Goal: Task Accomplishment & Management: Manage account settings

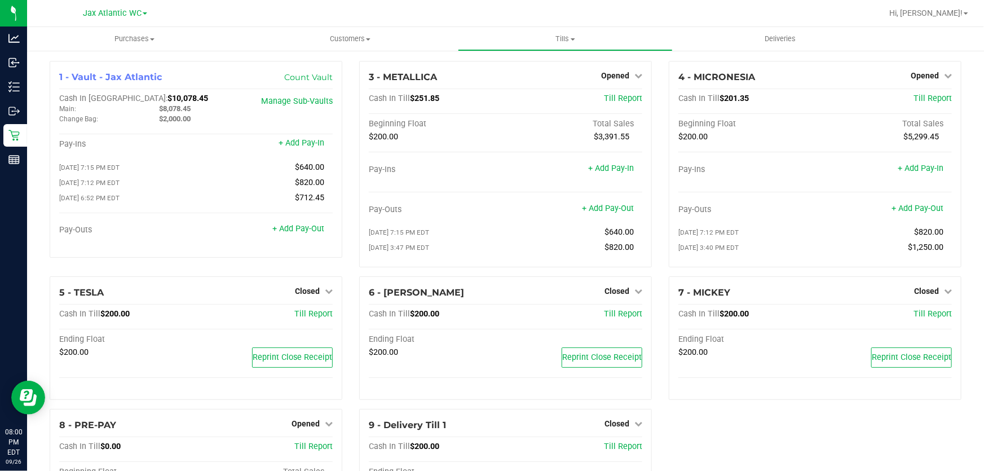
drag, startPoint x: 27, startPoint y: 146, endPoint x: 829, endPoint y: 19, distance: 812.5
click at [826, 19] on div at bounding box center [542, 13] width 680 height 22
click at [933, 11] on span "Hi, [PERSON_NAME]!" at bounding box center [925, 12] width 73 height 9
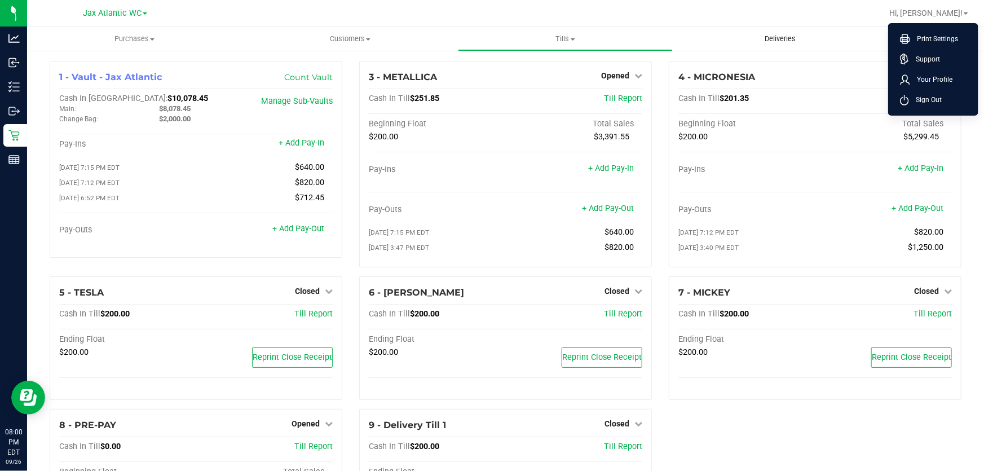
click at [824, 28] on uib-tab-heading "Deliveries" at bounding box center [780, 39] width 214 height 23
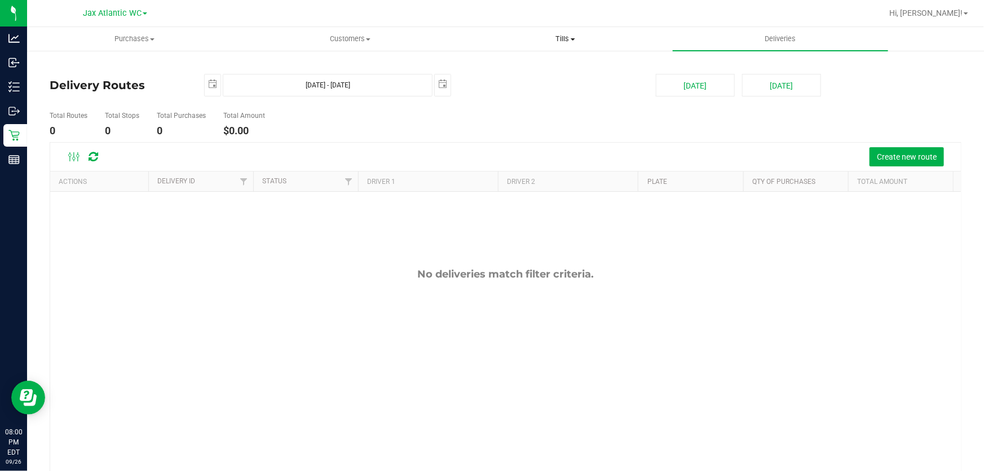
click at [565, 37] on span "Tills" at bounding box center [565, 39] width 214 height 10
click at [550, 63] on li "Manage tills" at bounding box center [565, 68] width 215 height 14
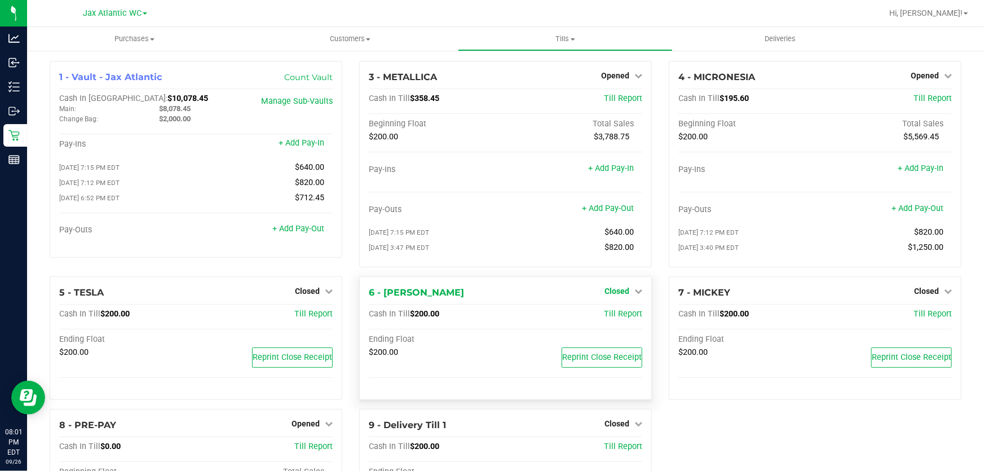
click at [634, 293] on icon at bounding box center [638, 291] width 8 height 8
click at [691, 426] on div "1 - Vault - Jax Atlantic Count Vault Cash In Vault: $10,078.45 Main: $8,078.45 …" at bounding box center [505, 327] width 929 height 533
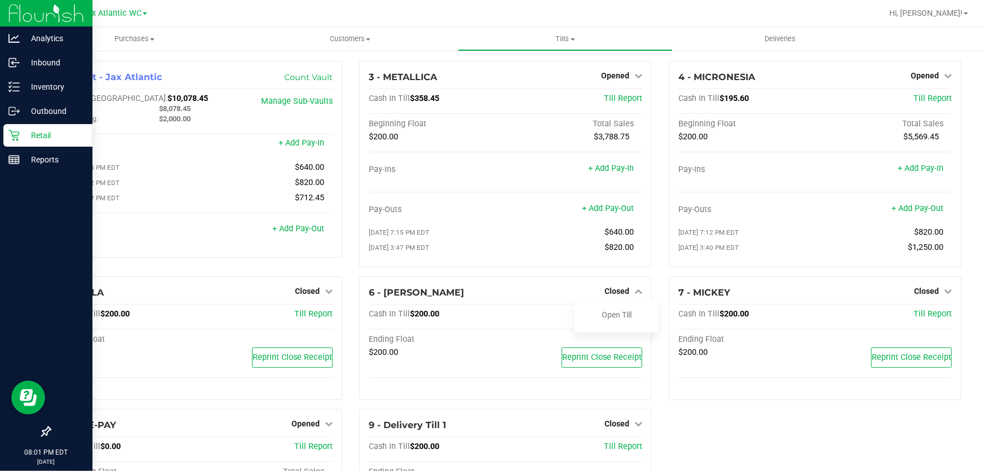
click at [45, 431] on icon at bounding box center [46, 431] width 11 height 11
click at [41, 432] on input "checkbox" at bounding box center [41, 432] width 0 height 0
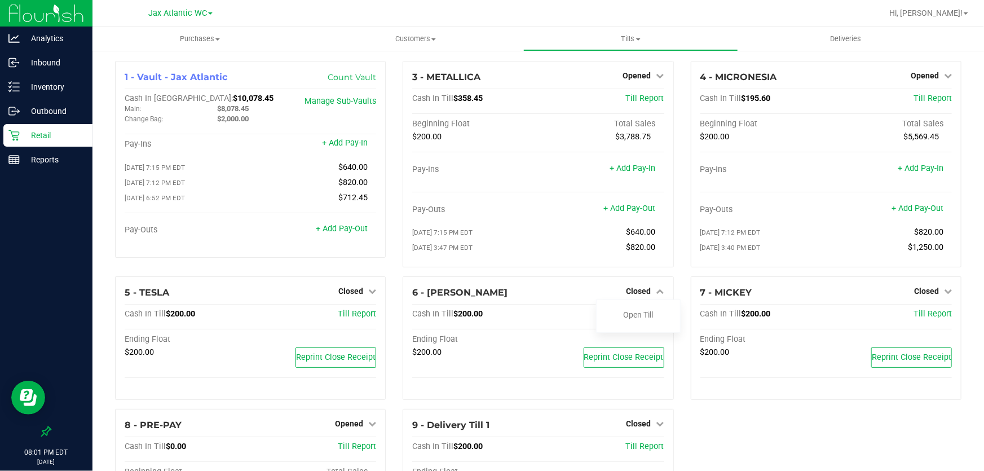
click at [45, 431] on icon at bounding box center [46, 431] width 11 height 11
click at [41, 432] on input "checkbox" at bounding box center [41, 432] width 0 height 0
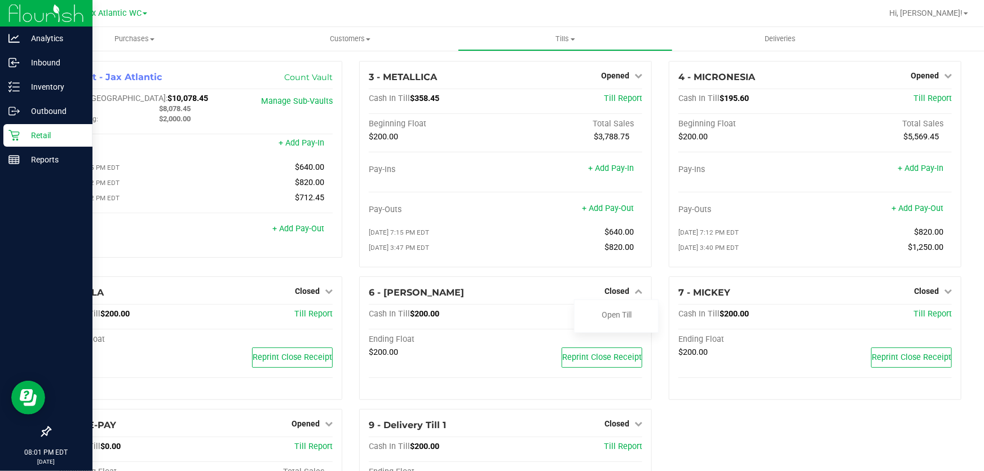
click at [45, 431] on icon at bounding box center [46, 431] width 11 height 11
click at [41, 432] on input "checkbox" at bounding box center [41, 432] width 0 height 0
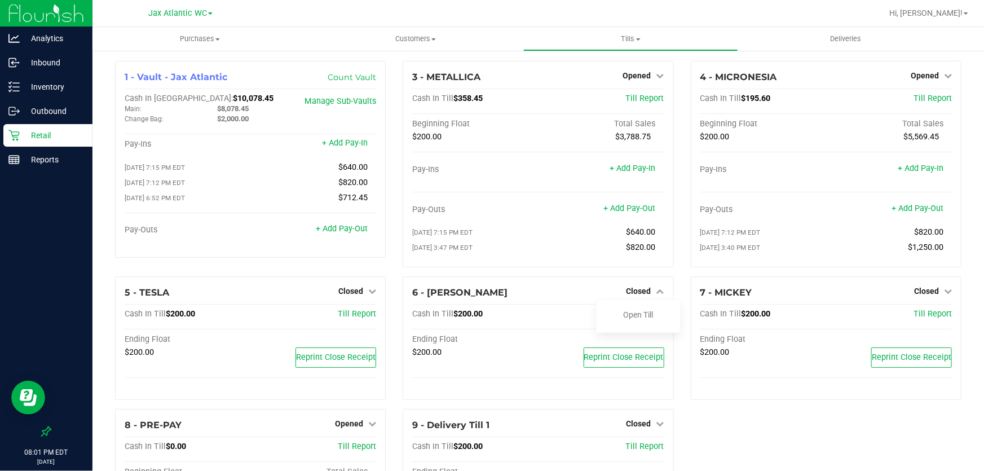
click at [45, 431] on icon at bounding box center [46, 431] width 11 height 11
click at [41, 432] on input "checkbox" at bounding box center [41, 432] width 0 height 0
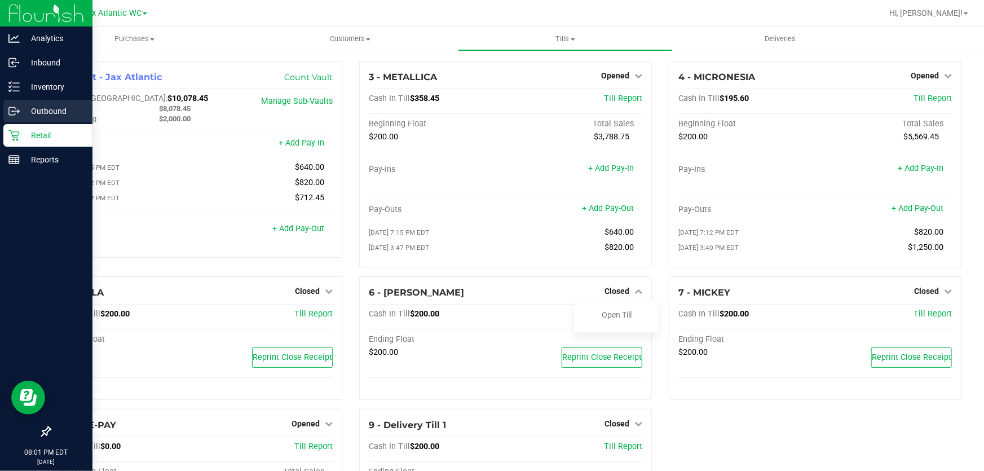
click at [70, 107] on p "Outbound" at bounding box center [54, 111] width 68 height 14
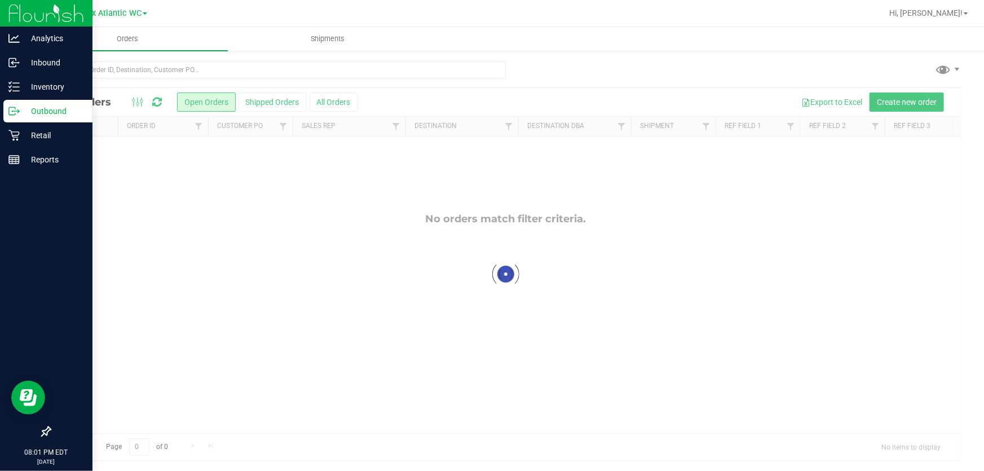
click at [43, 430] on icon at bounding box center [46, 431] width 11 height 11
click at [41, 432] on input "checkbox" at bounding box center [41, 432] width 0 height 0
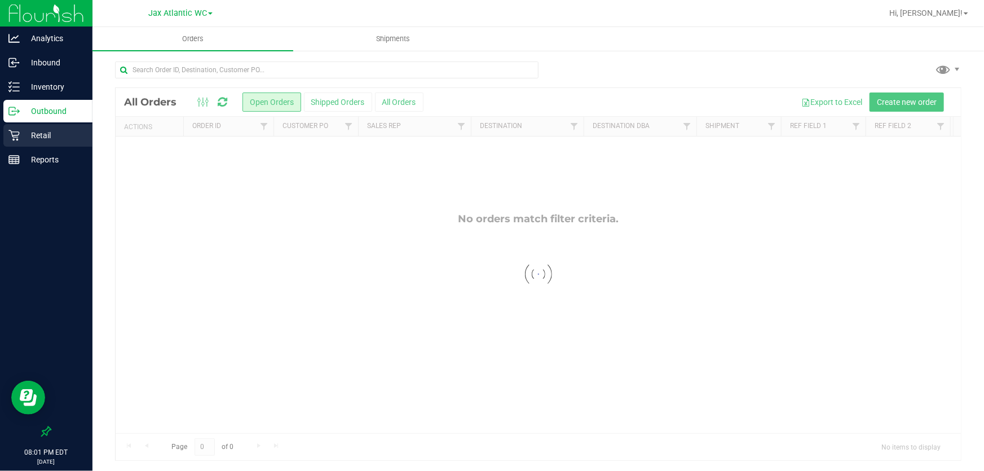
click at [45, 138] on p "Retail" at bounding box center [54, 136] width 68 height 14
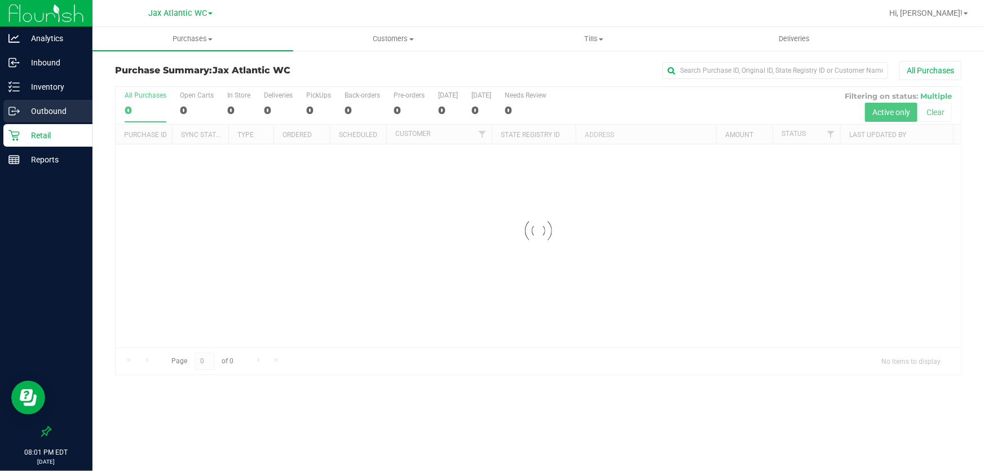
click at [51, 113] on p "Outbound" at bounding box center [54, 111] width 68 height 14
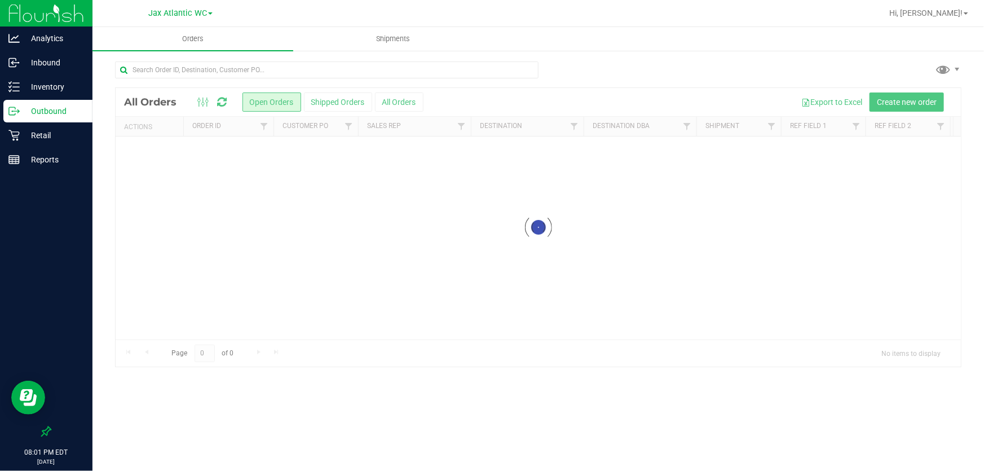
click at [43, 433] on icon at bounding box center [46, 431] width 11 height 11
click at [41, 432] on input "checkbox" at bounding box center [41, 432] width 0 height 0
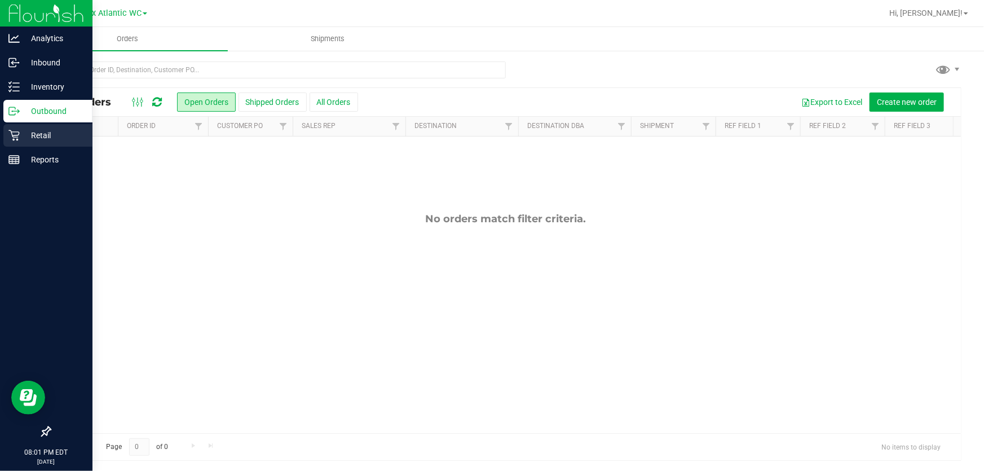
click at [48, 132] on p "Retail" at bounding box center [54, 136] width 68 height 14
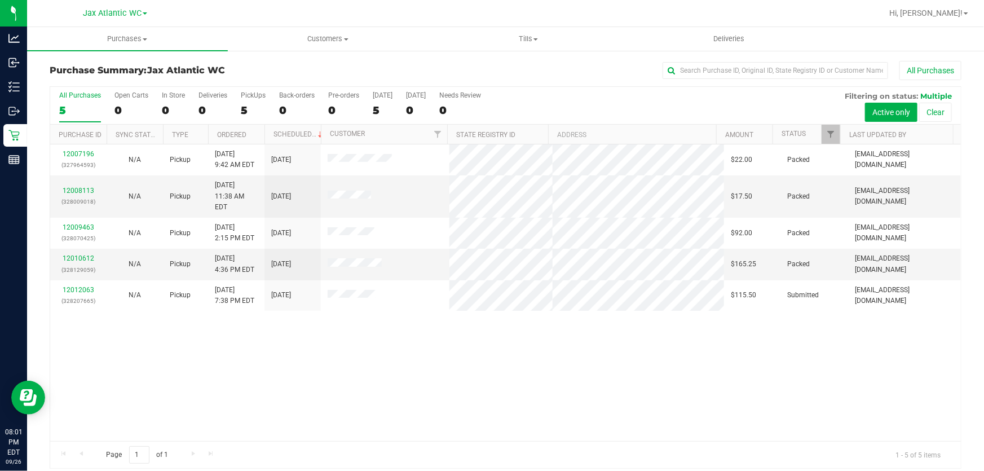
click at [142, 13] on link "Jax Atlantic WC" at bounding box center [115, 12] width 64 height 11
click at [101, 39] on link "Jax Atlantic WC" at bounding box center [115, 39] width 165 height 15
click at [929, 94] on span "Multiple" at bounding box center [936, 95] width 32 height 9
click at [923, 95] on span "Multiple" at bounding box center [936, 95] width 32 height 9
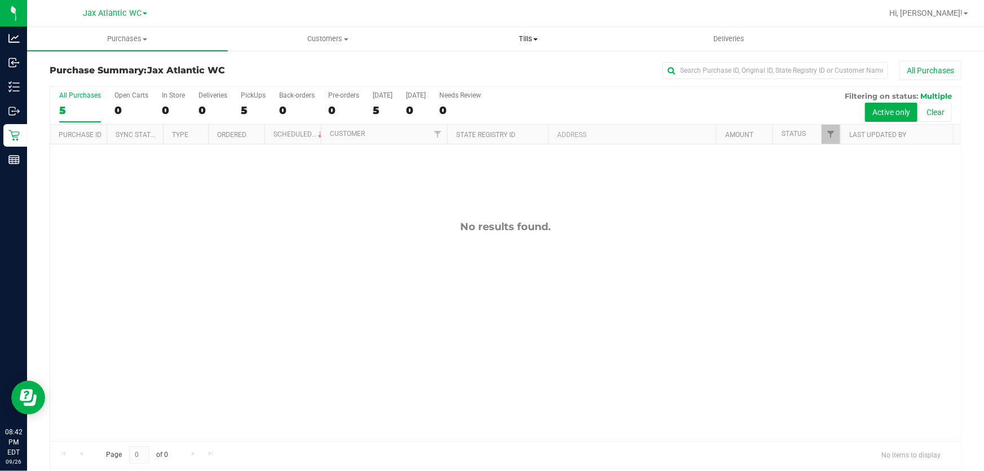
click at [529, 37] on span "Tills" at bounding box center [529, 39] width 200 height 10
click at [501, 65] on span "Manage tills" at bounding box center [466, 68] width 76 height 10
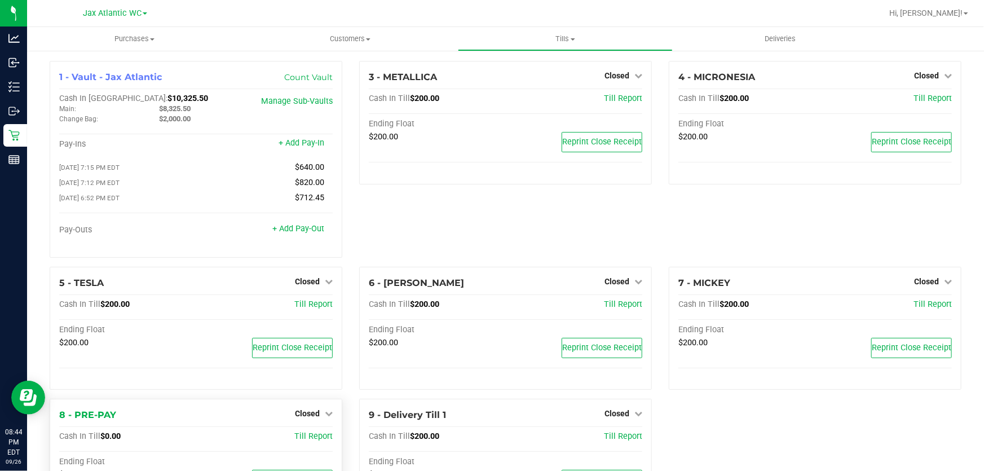
scroll to position [73, 0]
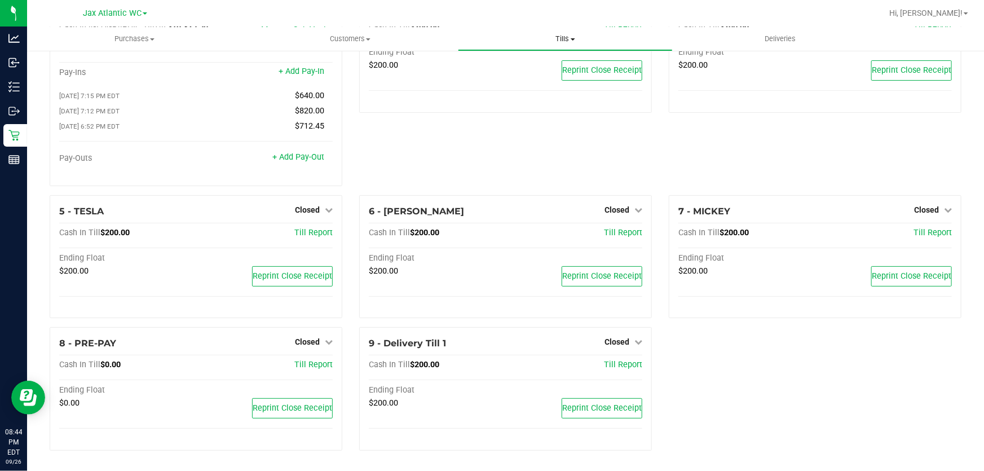
click at [566, 39] on span "Tills" at bounding box center [565, 39] width 214 height 10
click at [506, 82] on span "Reconcile e-payments" at bounding box center [514, 82] width 112 height 10
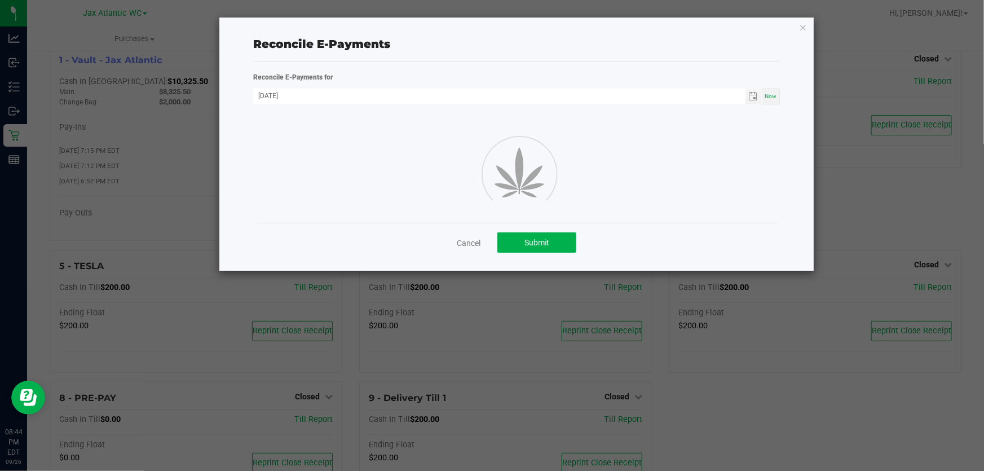
scroll to position [73, 0]
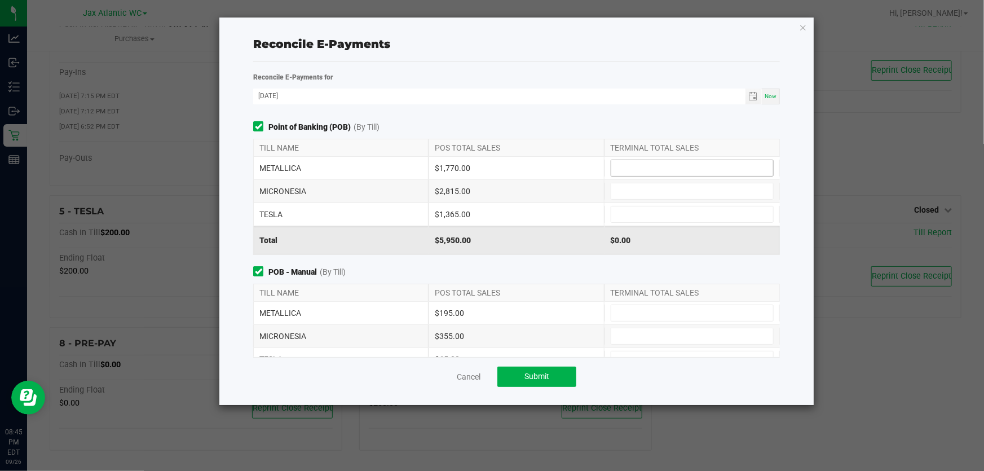
click at [621, 172] on input at bounding box center [692, 168] width 162 height 16
type input "$1,770.00"
click at [657, 313] on input at bounding box center [692, 313] width 162 height 16
type input "$195.00"
click at [648, 193] on input at bounding box center [692, 191] width 162 height 16
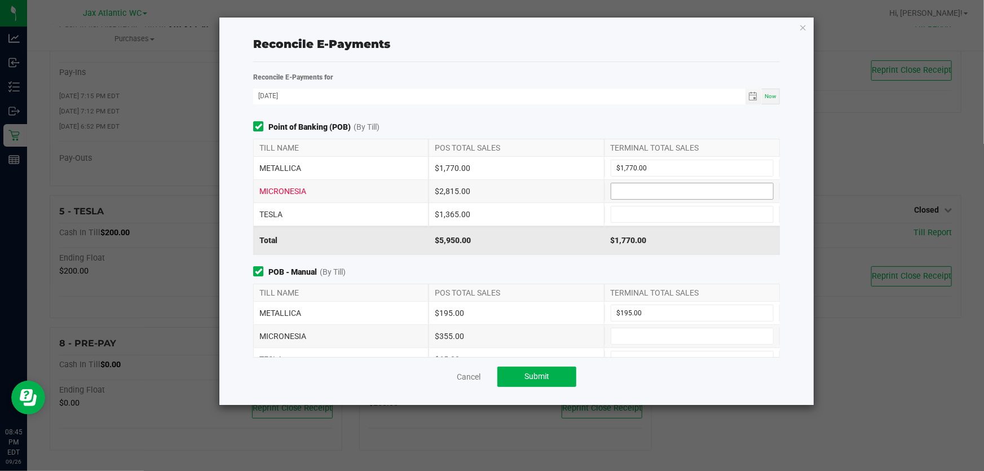
click at [627, 192] on input at bounding box center [692, 191] width 162 height 16
type input "$2,815.00"
click at [650, 334] on input at bounding box center [692, 336] width 162 height 16
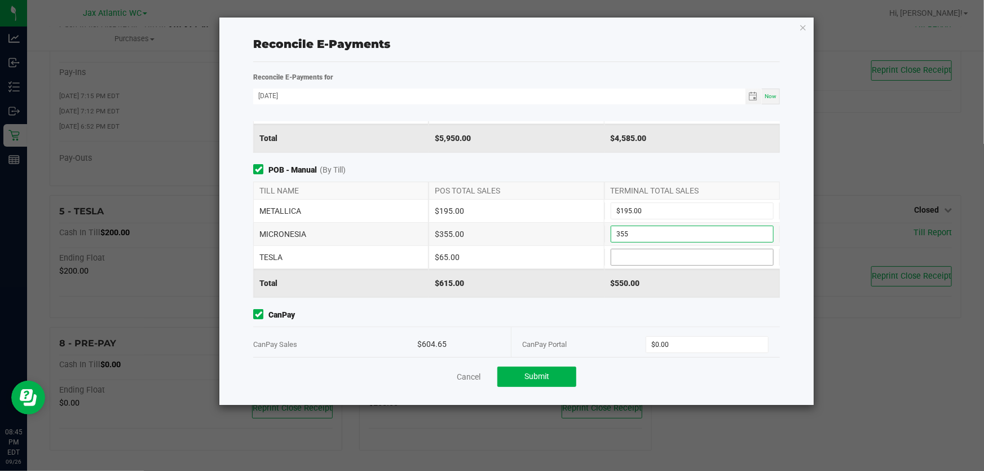
scroll to position [51, 0]
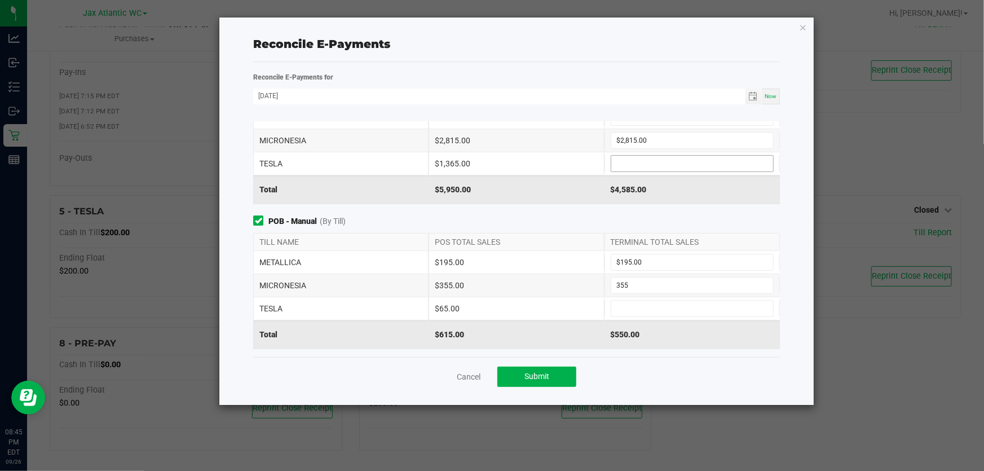
type input "$355.00"
click at [623, 165] on input at bounding box center [692, 164] width 162 height 16
type input "$1,365.00"
click at [644, 302] on input at bounding box center [692, 309] width 162 height 16
type input "$65.00"
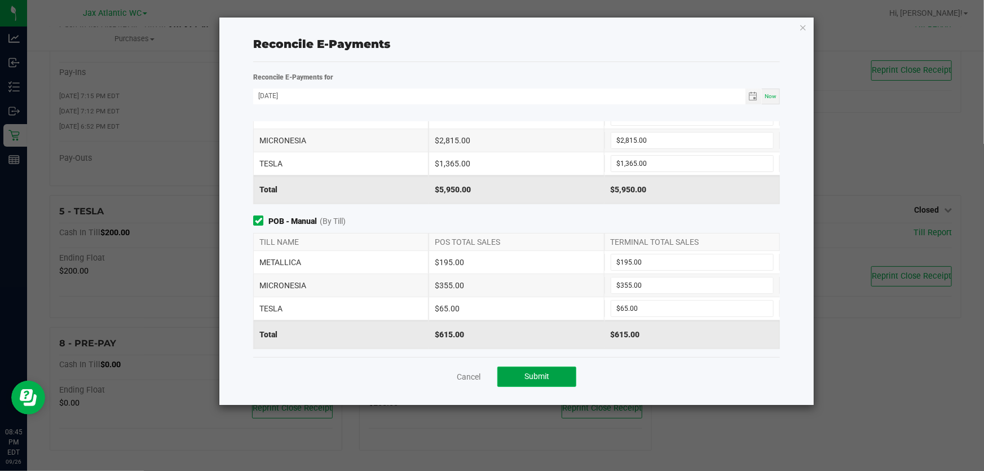
click at [555, 378] on button "Submit" at bounding box center [536, 377] width 79 height 20
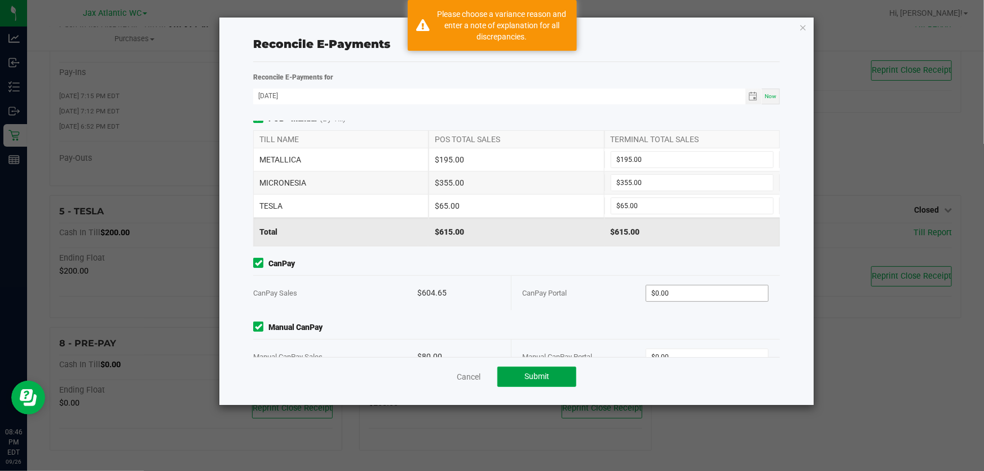
scroll to position [179, 0]
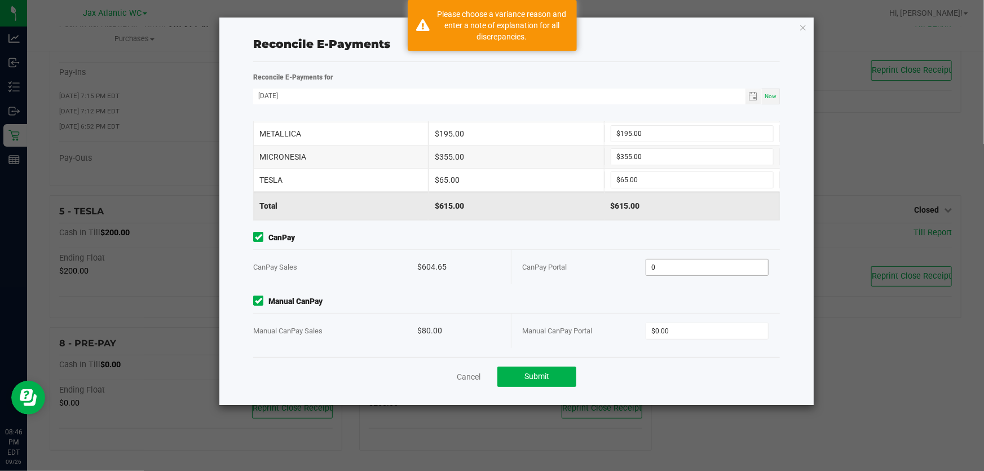
click at [699, 264] on input "0" at bounding box center [707, 267] width 122 height 16
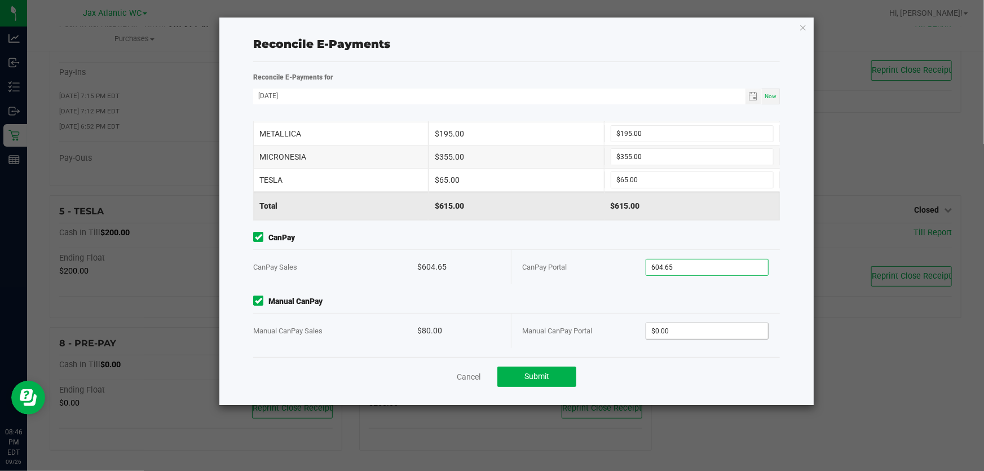
type input "$604.65"
click at [668, 333] on input "0" at bounding box center [707, 331] width 122 height 16
type input "$80.00"
click at [550, 381] on button "Submit" at bounding box center [536, 377] width 79 height 20
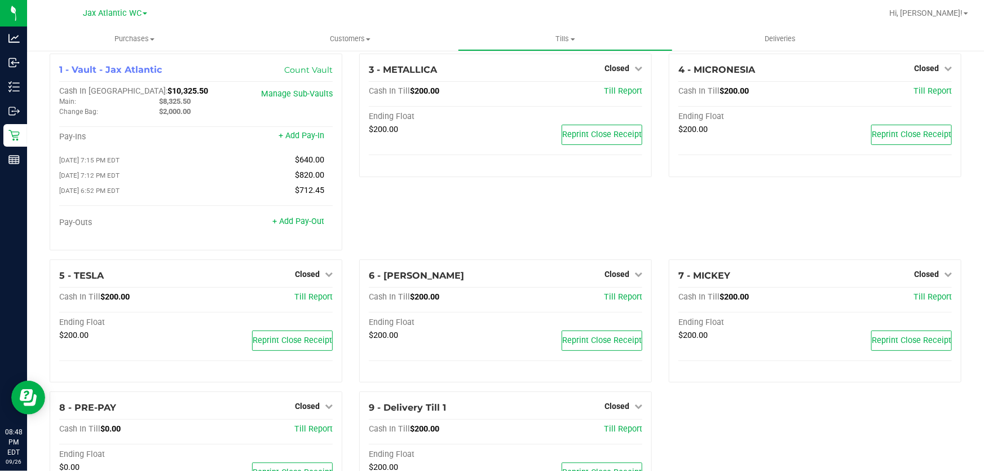
scroll to position [0, 0]
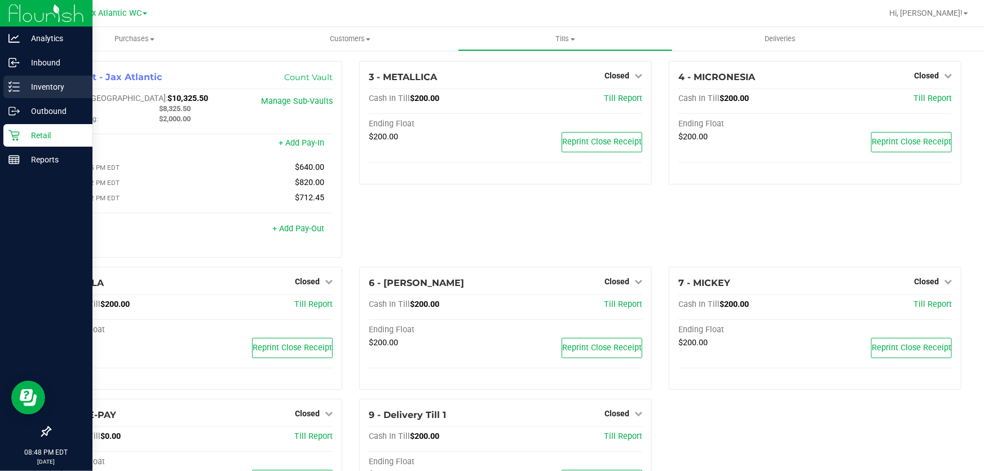
click at [50, 85] on p "Inventory" at bounding box center [54, 87] width 68 height 14
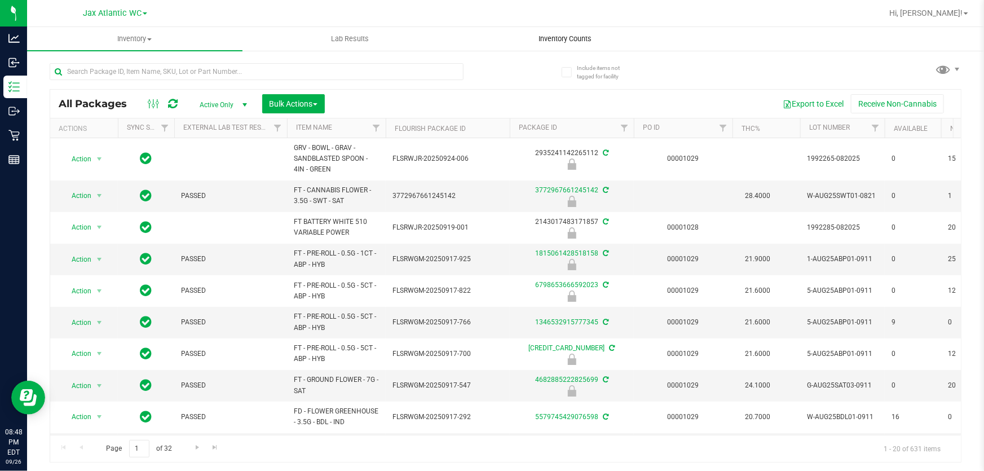
click at [575, 39] on span "Inventory Counts" at bounding box center [565, 39] width 83 height 10
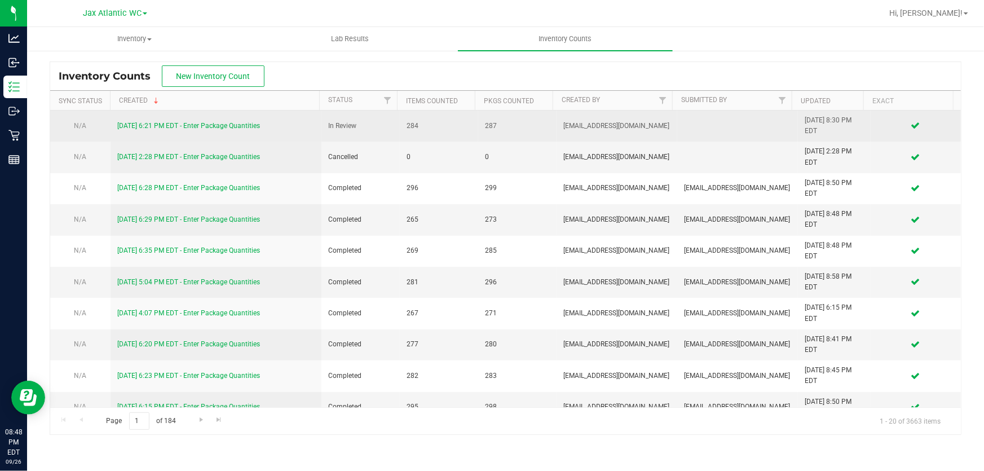
click at [181, 127] on link "9/26/25 6:21 PM EDT - Enter Package Quantities" at bounding box center [188, 126] width 143 height 8
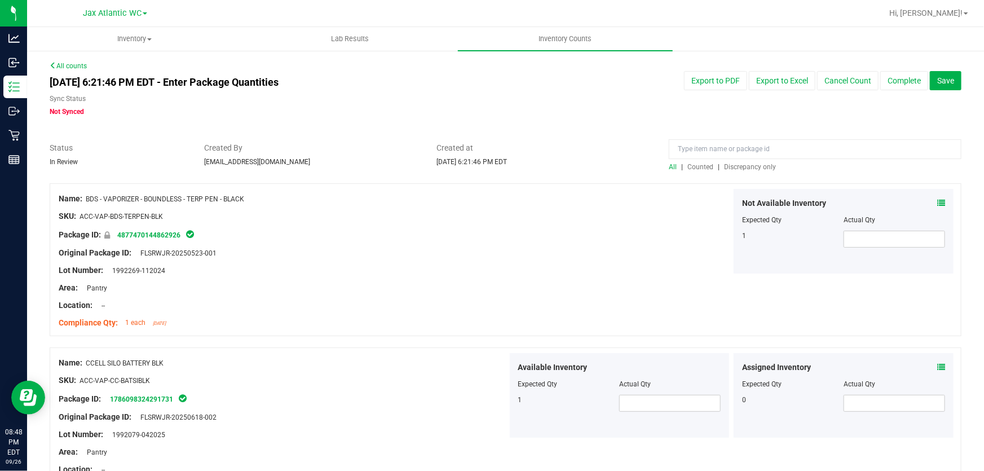
click at [738, 165] on span "Discrepancy only" at bounding box center [750, 167] width 52 height 8
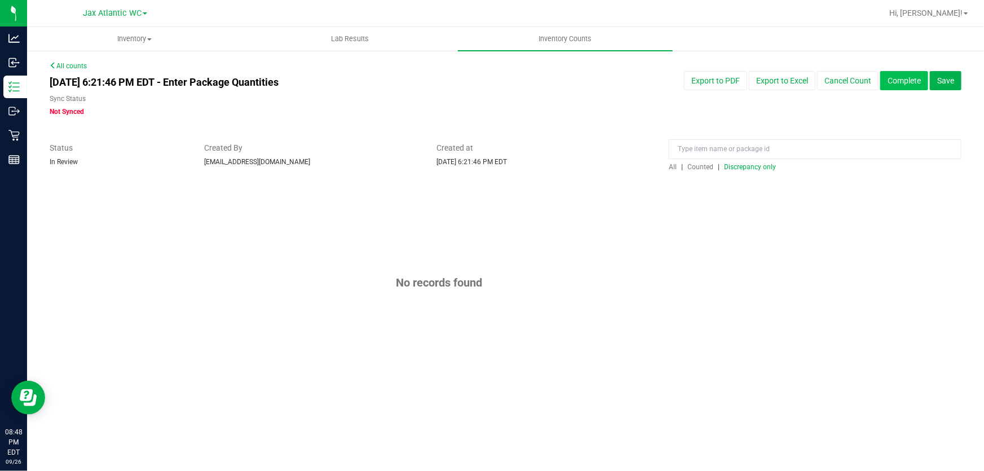
click at [910, 80] on button "Complete" at bounding box center [904, 80] width 48 height 19
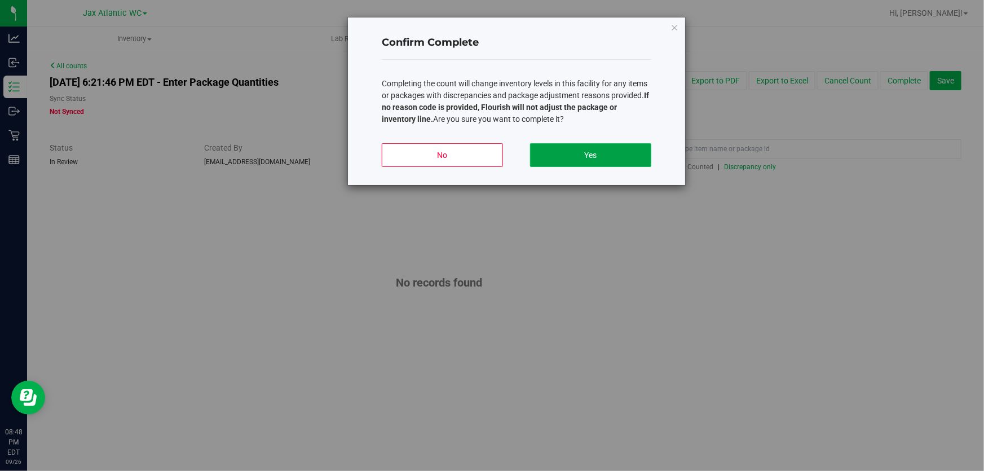
click at [593, 152] on button "Yes" at bounding box center [590, 155] width 121 height 24
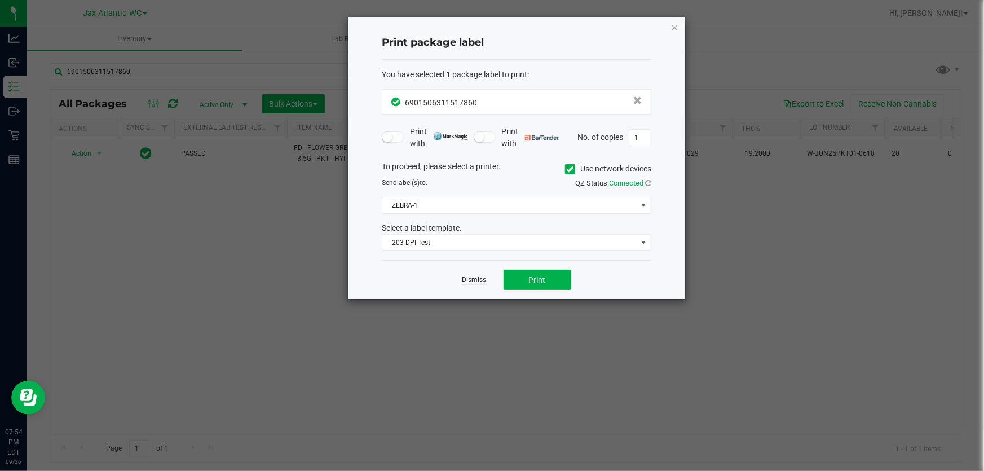
click at [475, 279] on link "Dismiss" at bounding box center [474, 280] width 24 height 10
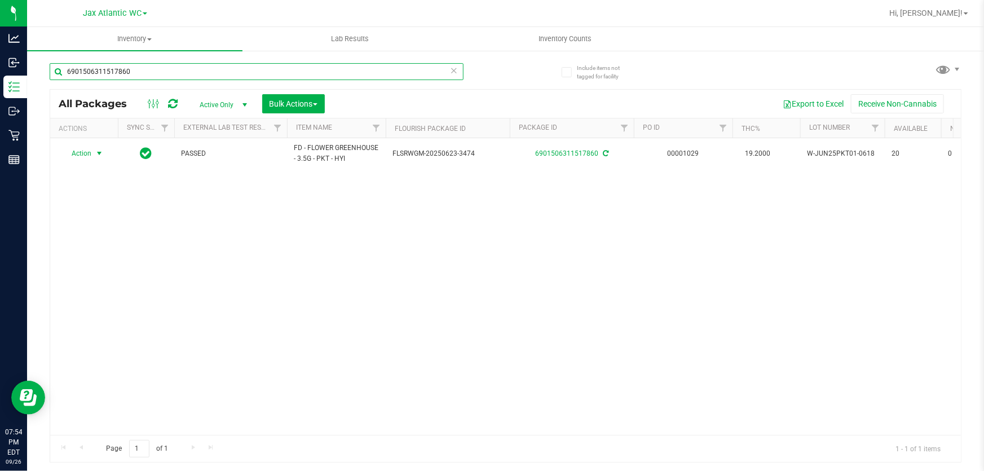
click at [173, 69] on input "6901506311517860" at bounding box center [257, 71] width 414 height 17
click at [174, 69] on input "6901506311517860" at bounding box center [257, 71] width 414 height 17
click at [175, 68] on input "6901506311517860" at bounding box center [257, 71] width 414 height 17
type input "4887682140498820"
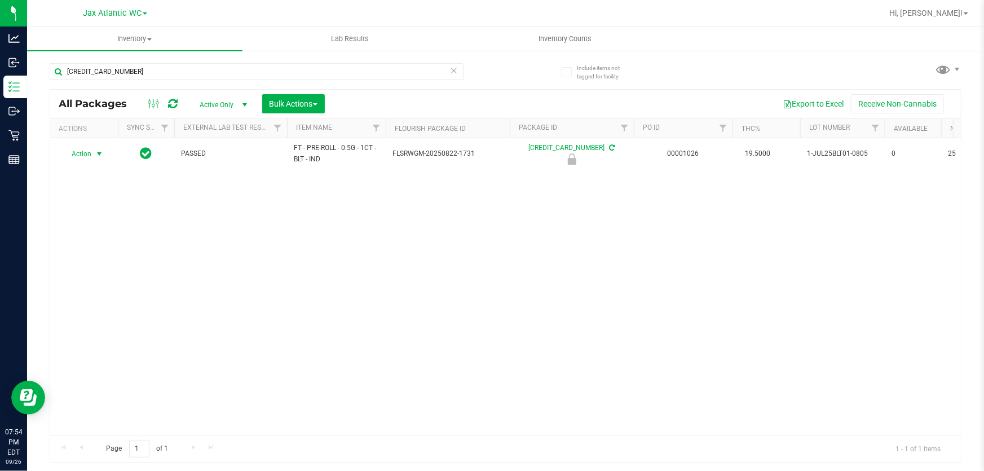
click at [96, 153] on span "select" at bounding box center [99, 153] width 9 height 9
click at [109, 293] on li "Unlock package" at bounding box center [98, 301] width 72 height 17
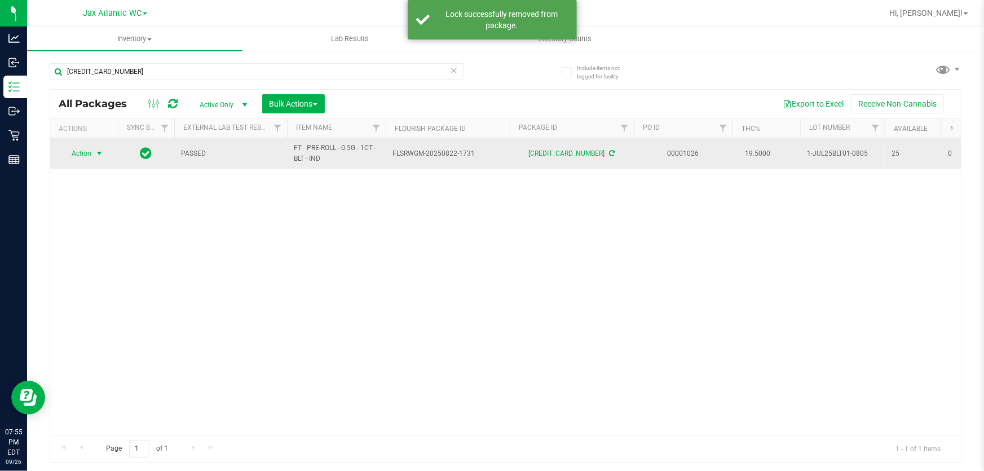
click at [96, 153] on span "select" at bounding box center [99, 153] width 9 height 9
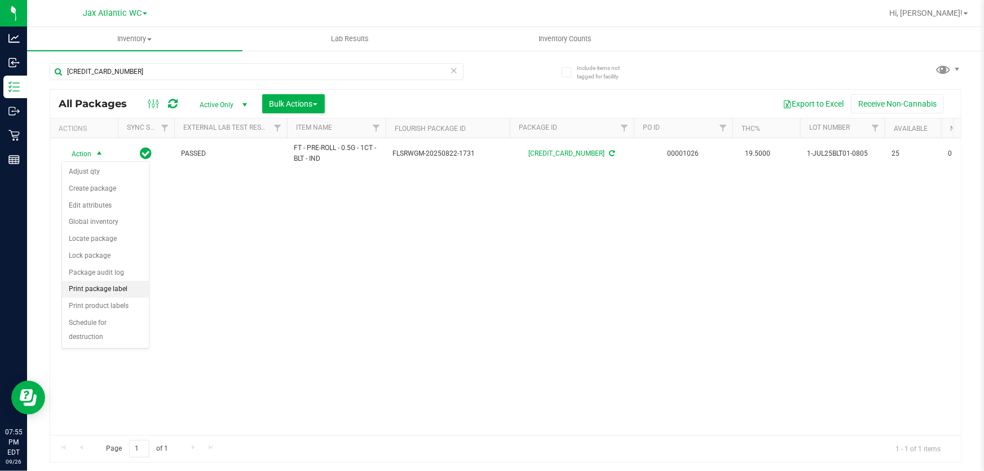
click at [103, 288] on li "Print package label" at bounding box center [105, 289] width 87 height 17
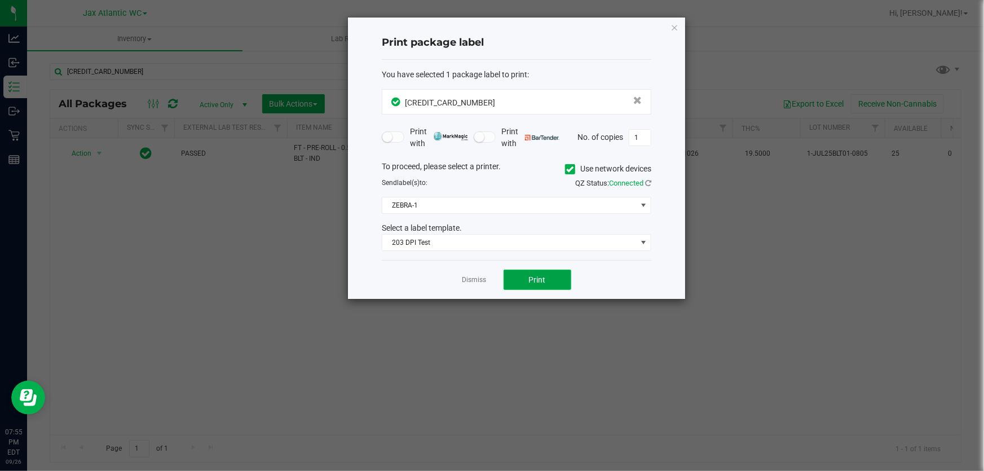
click at [552, 285] on button "Print" at bounding box center [538, 280] width 68 height 20
click at [677, 27] on icon "button" at bounding box center [674, 27] width 8 height 14
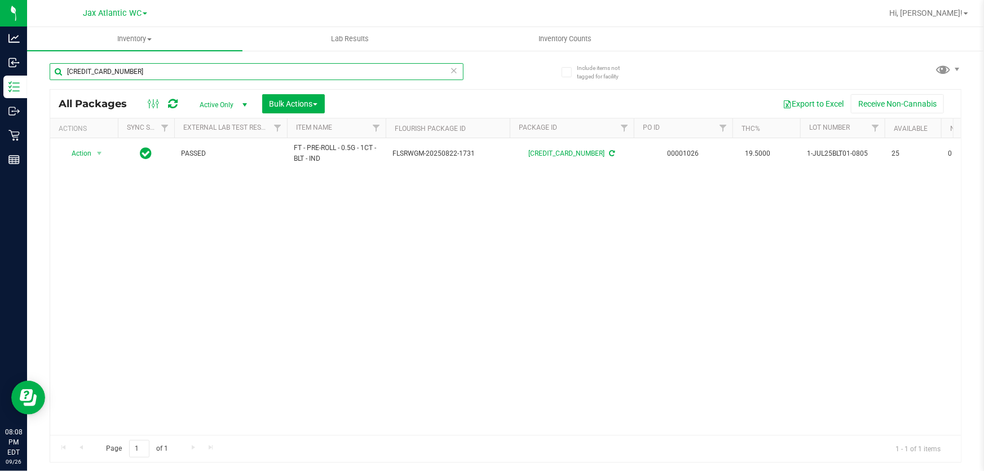
click at [163, 73] on input "4887682140498820" at bounding box center [257, 71] width 414 height 17
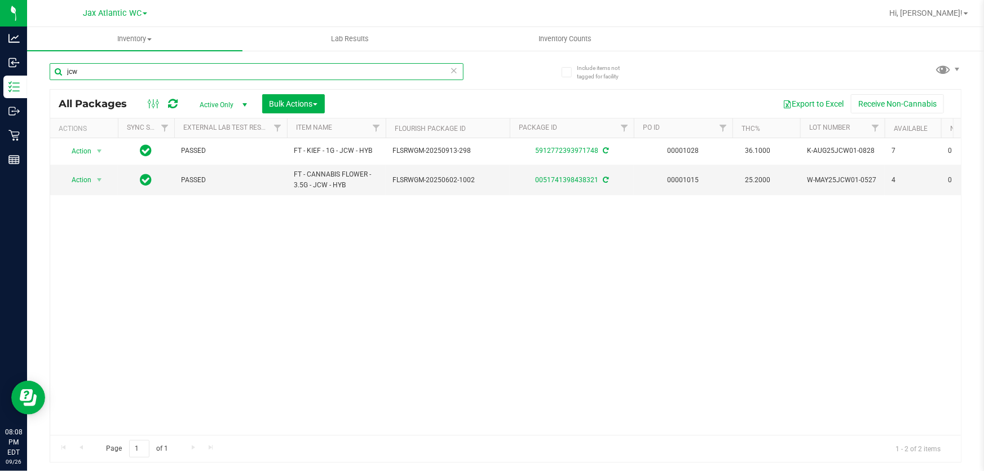
type input "jcw"
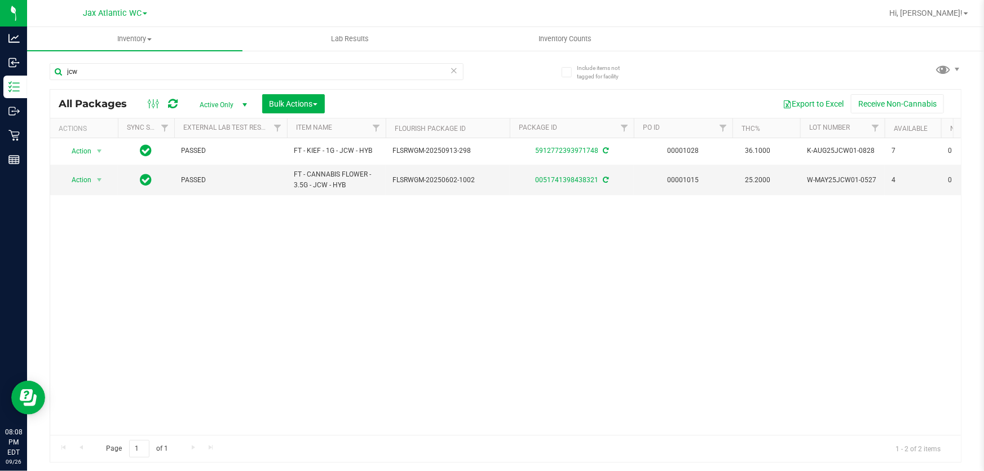
click at [454, 73] on icon at bounding box center [454, 70] width 8 height 14
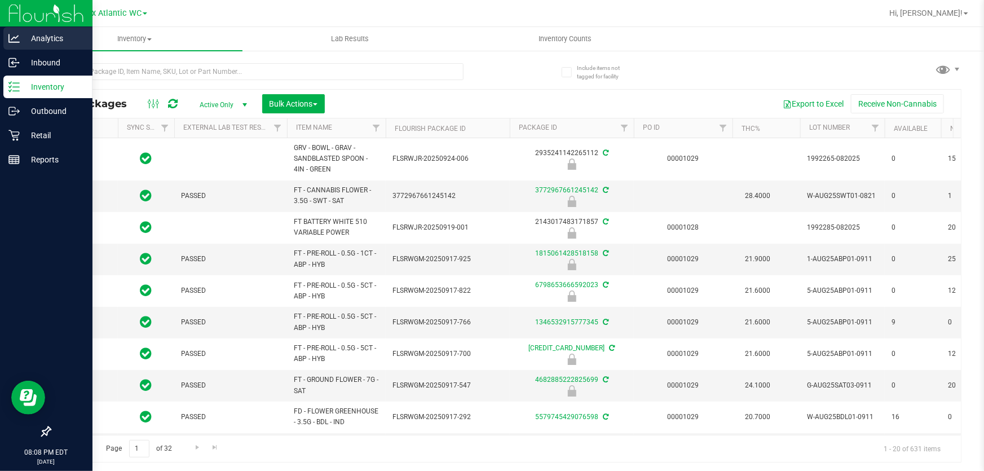
type input "2026-03-16"
type input "2026-03-17"
click at [34, 136] on p "Retail" at bounding box center [54, 136] width 68 height 14
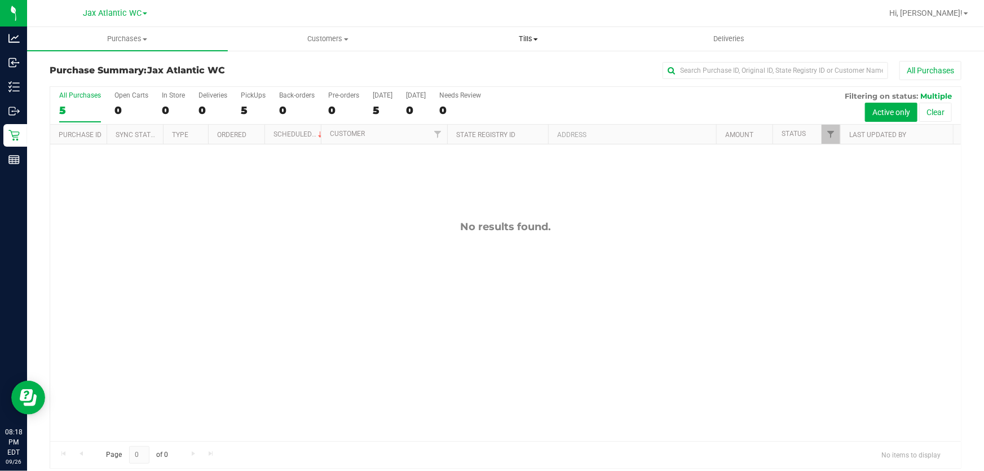
click at [518, 42] on span "Tills" at bounding box center [529, 39] width 200 height 10
click at [479, 67] on span "Manage tills" at bounding box center [466, 68] width 76 height 10
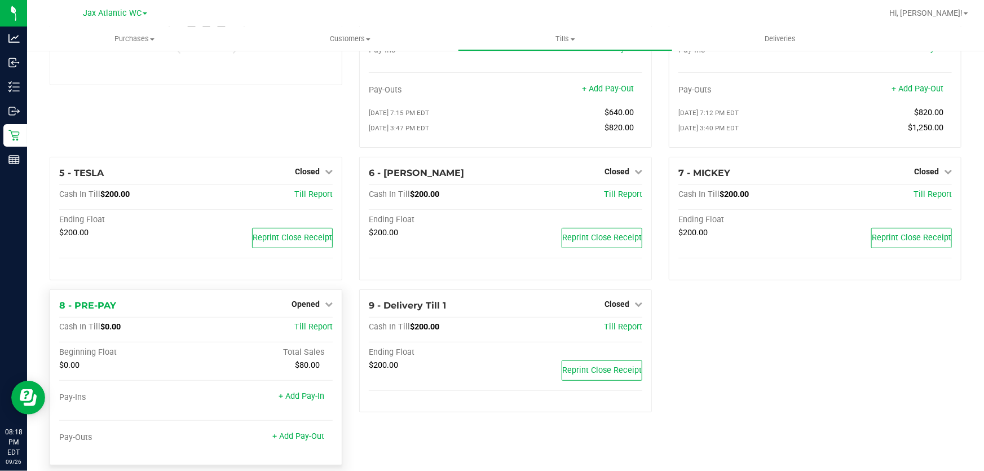
scroll to position [134, 0]
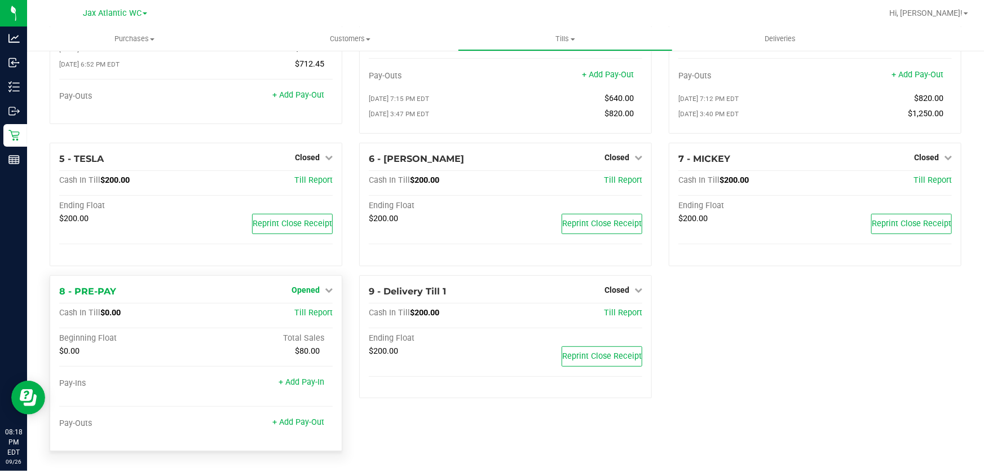
click at [325, 293] on icon at bounding box center [329, 290] width 8 height 8
click at [299, 315] on link "Close Till" at bounding box center [307, 312] width 30 height 9
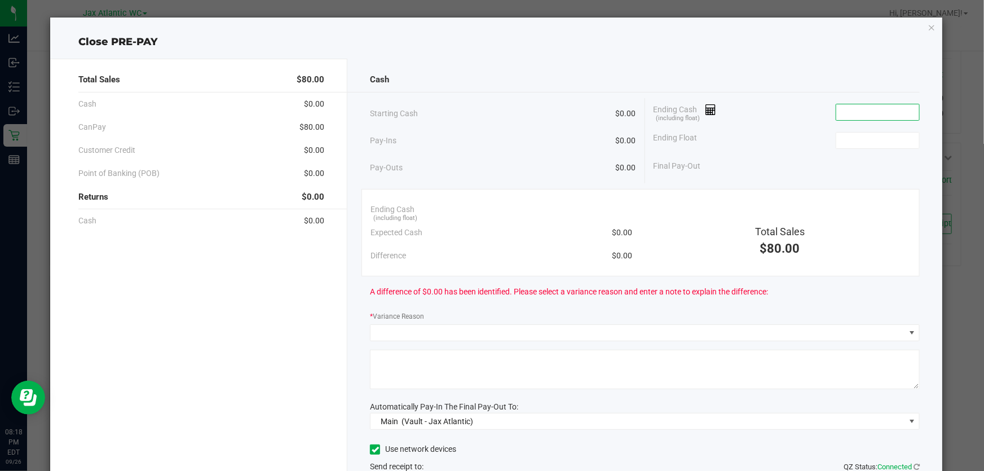
click at [857, 114] on input at bounding box center [877, 112] width 83 height 16
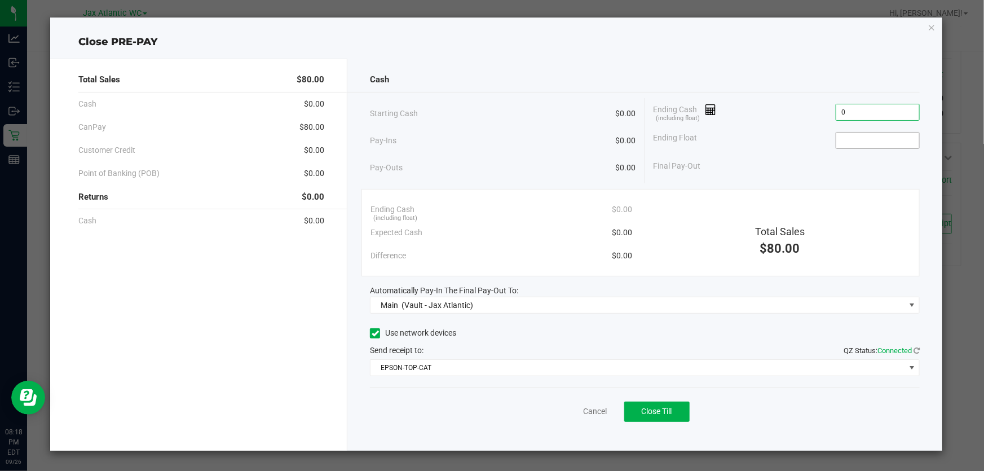
type input "$0.00"
click at [850, 135] on input at bounding box center [877, 141] width 83 height 16
type input "$0.00"
click at [495, 431] on div "Cash Starting Cash $0.00 Pay-Ins $0.00 Pay-Outs $0.00 Ending Cash (including fl…" at bounding box center [644, 255] width 595 height 392
click at [664, 410] on span "Close Till" at bounding box center [657, 411] width 30 height 9
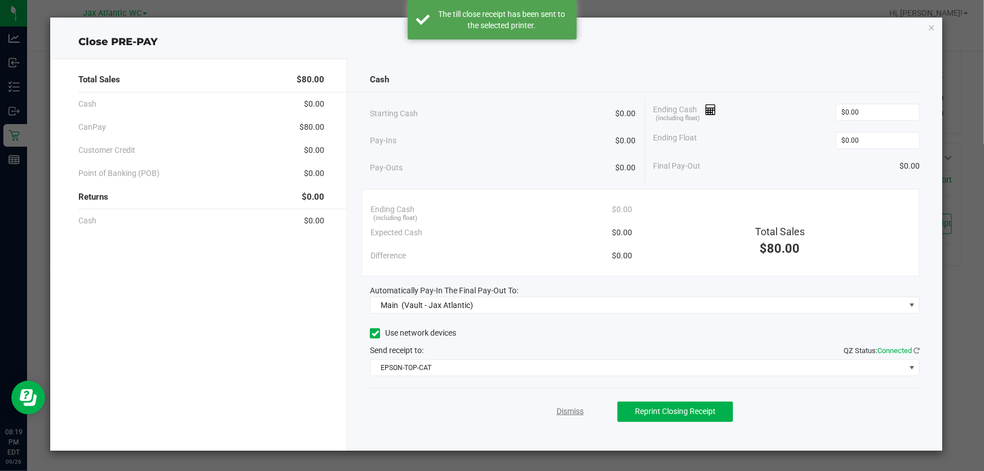
click at [573, 408] on link "Dismiss" at bounding box center [570, 411] width 27 height 12
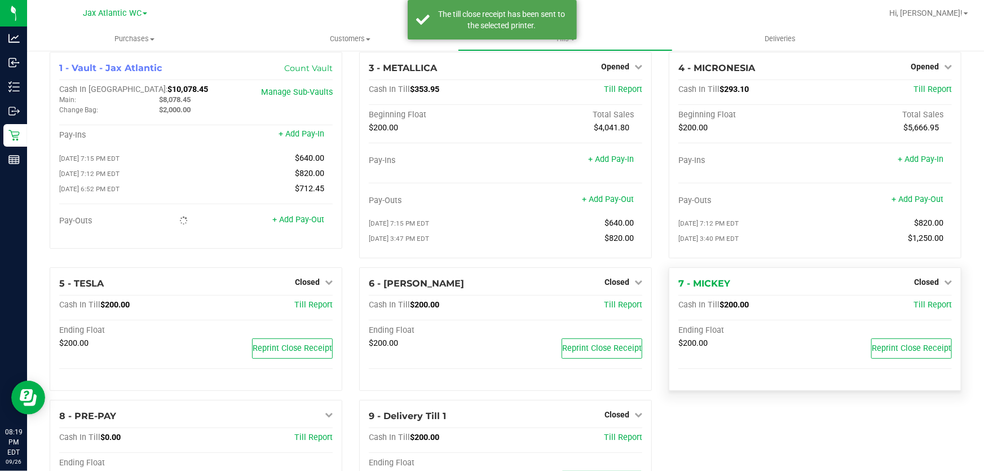
scroll to position [0, 0]
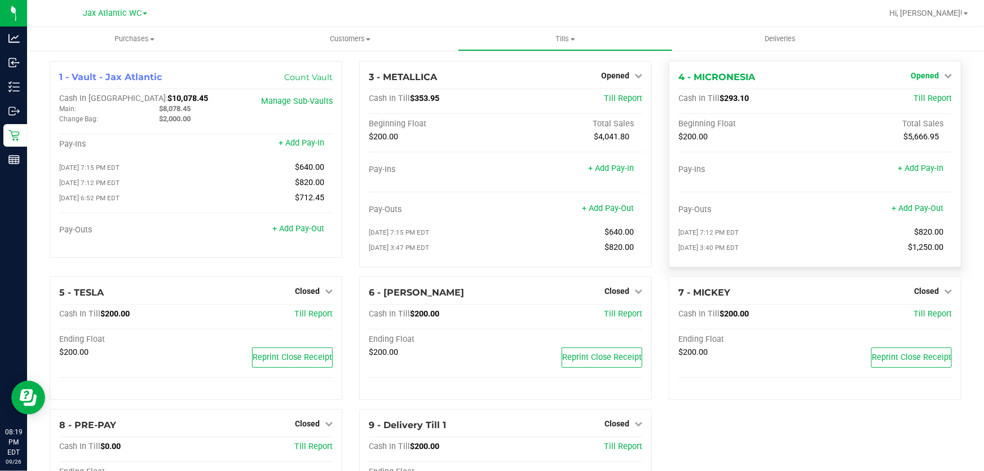
click at [928, 80] on span "Opened" at bounding box center [925, 75] width 28 height 9
click at [923, 98] on link "Close Till" at bounding box center [926, 99] width 30 height 9
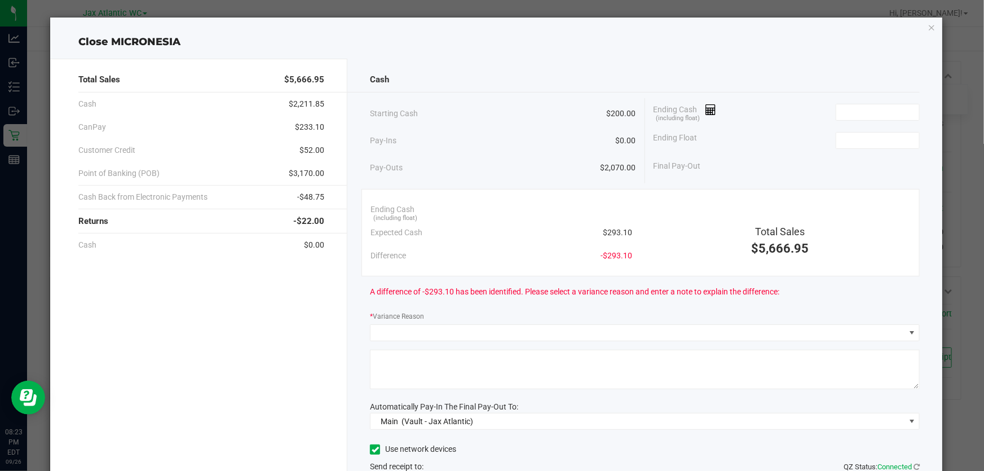
click at [791, 52] on div "Total Sales $5,666.95 Cash $2,211.85 CanPay $233.10 Customer Credit $52.00 Poin…" at bounding box center [496, 308] width 892 height 517
click at [850, 90] on div "Cash" at bounding box center [645, 80] width 550 height 24
click at [851, 106] on input at bounding box center [877, 112] width 83 height 16
type input "$289.90"
click at [863, 139] on input at bounding box center [877, 141] width 83 height 16
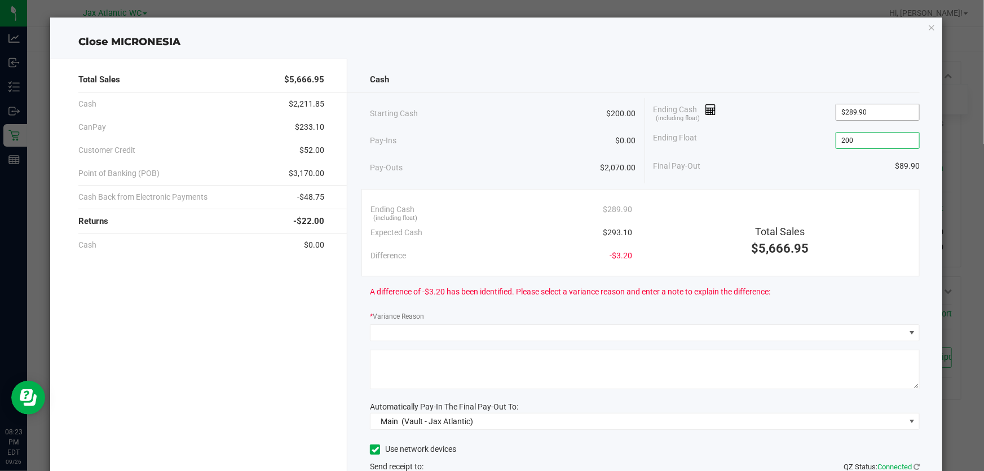
type input "200"
type input "289.9"
type input "$200.00"
click at [865, 112] on input "289.9" at bounding box center [877, 112] width 83 height 16
click at [866, 112] on input "289.9" at bounding box center [877, 112] width 83 height 16
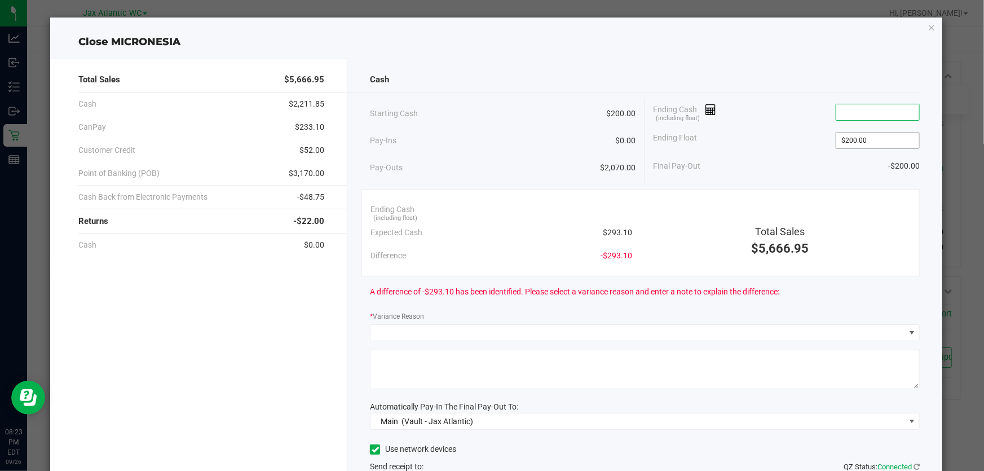
type input "200"
click at [872, 141] on input "200" at bounding box center [877, 141] width 83 height 16
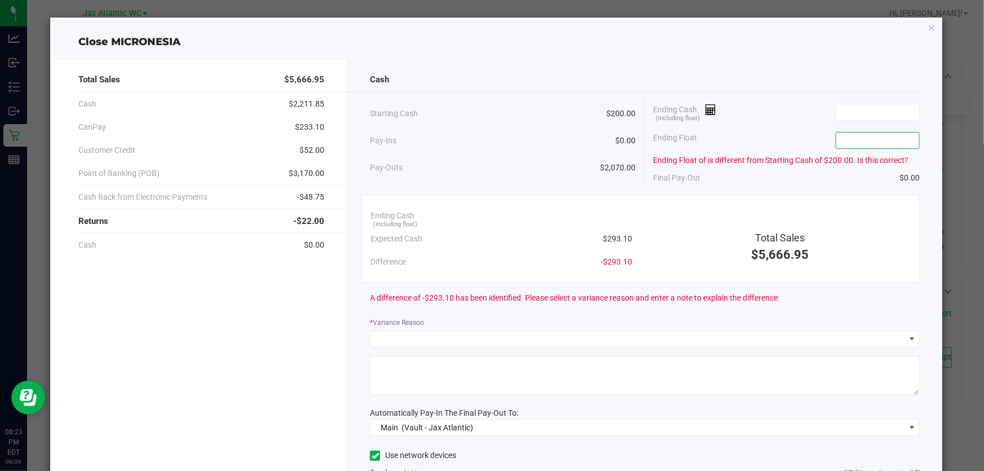
click at [793, 72] on div "Cash" at bounding box center [645, 80] width 550 height 24
drag, startPoint x: 854, startPoint y: 121, endPoint x: 857, endPoint y: 114, distance: 7.3
click at [854, 121] on div "Ending Cash (including float)" at bounding box center [787, 112] width 266 height 28
click at [857, 113] on input at bounding box center [877, 112] width 83 height 16
click at [928, 33] on icon "button" at bounding box center [932, 27] width 8 height 14
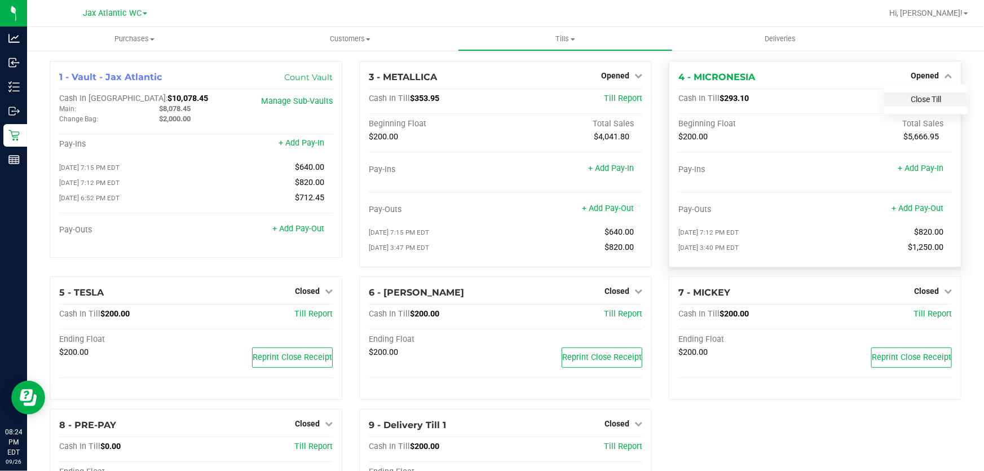
click at [928, 100] on link "Close Till" at bounding box center [926, 99] width 30 height 9
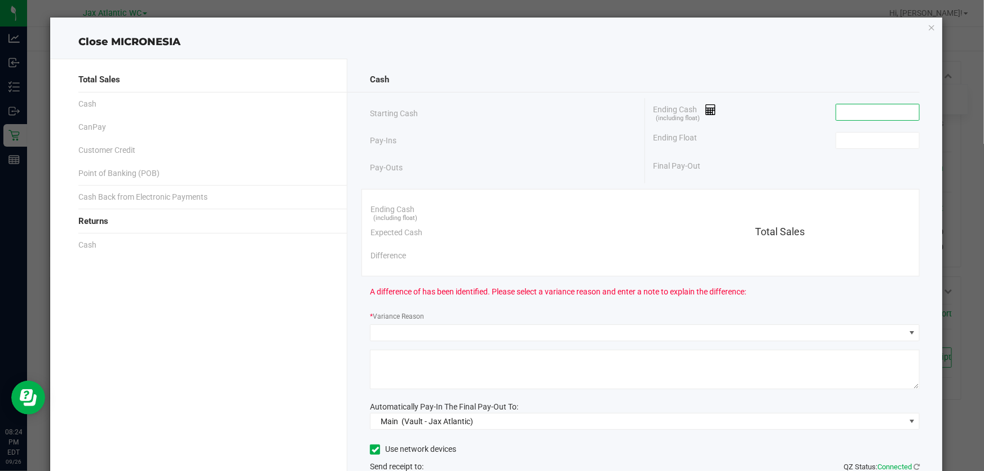
click at [840, 110] on input at bounding box center [877, 112] width 83 height 16
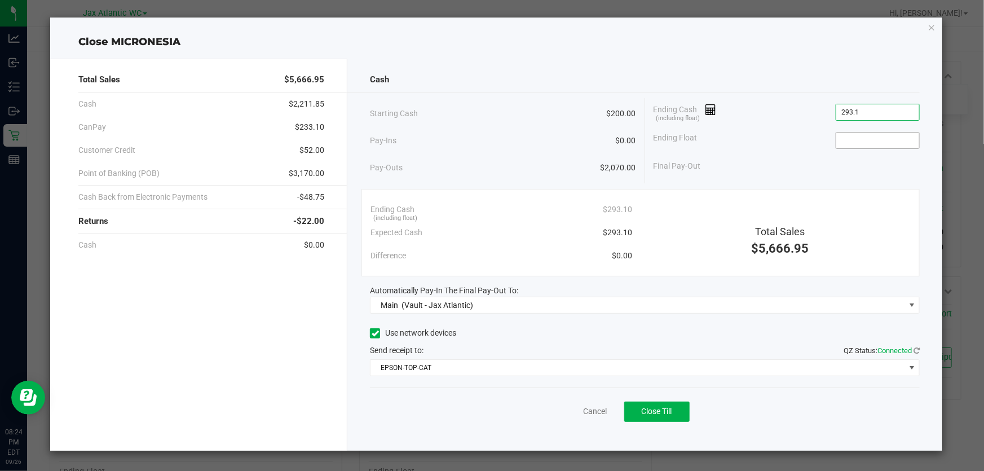
type input "$293.10"
click at [854, 139] on input at bounding box center [877, 141] width 83 height 16
type input "$200.00"
click at [673, 416] on button "Close Till" at bounding box center [656, 411] width 65 height 20
click at [568, 416] on link "Dismiss" at bounding box center [570, 411] width 27 height 12
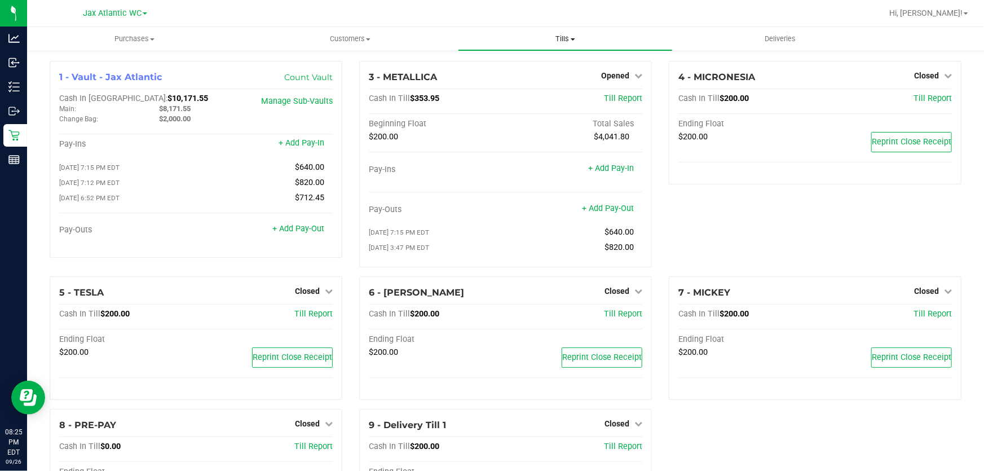
click at [562, 39] on span "Tills" at bounding box center [565, 39] width 214 height 10
click at [514, 83] on span "Reconcile e-payments" at bounding box center [514, 82] width 112 height 10
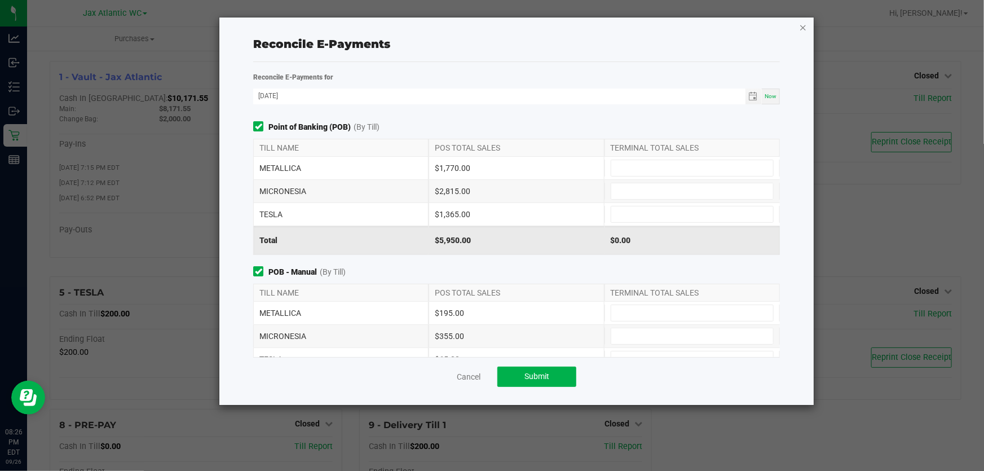
click at [801, 28] on icon "button" at bounding box center [803, 27] width 8 height 14
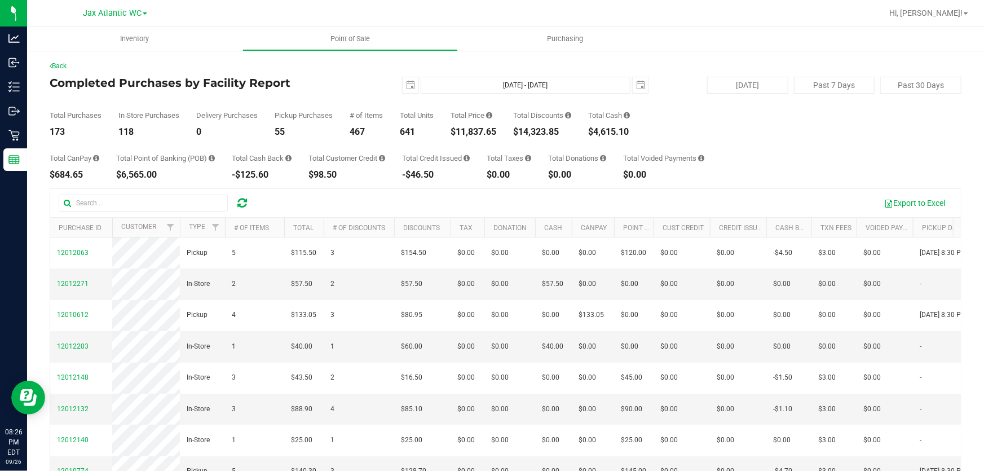
drag, startPoint x: 601, startPoint y: 132, endPoint x: 650, endPoint y: 132, distance: 49.6
click at [650, 132] on div "Total Purchases 173 In Store Purchases 118 Delivery Purchases 0 Pickup Purchase…" at bounding box center [506, 115] width 912 height 43
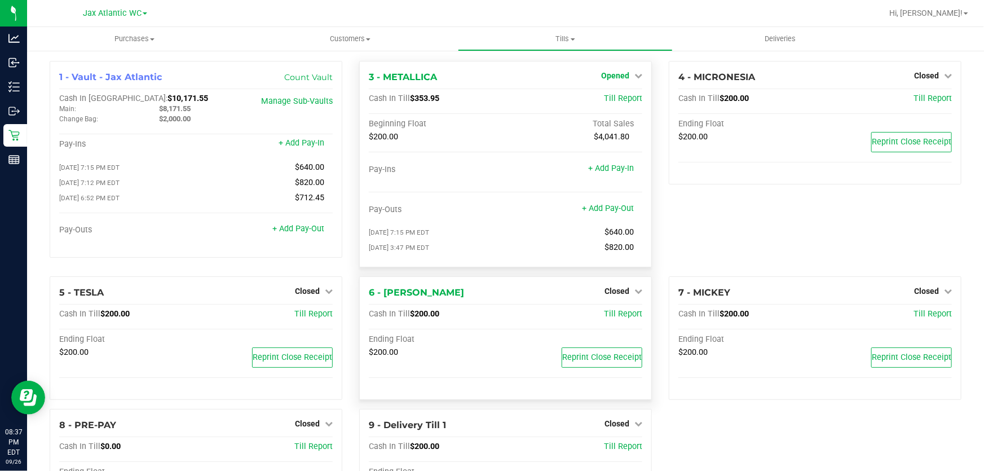
click at [620, 77] on span "Opened" at bounding box center [615, 75] width 28 height 9
click at [624, 105] on div "Close Till" at bounding box center [616, 99] width 83 height 14
click at [619, 99] on link "Close Till" at bounding box center [616, 99] width 30 height 9
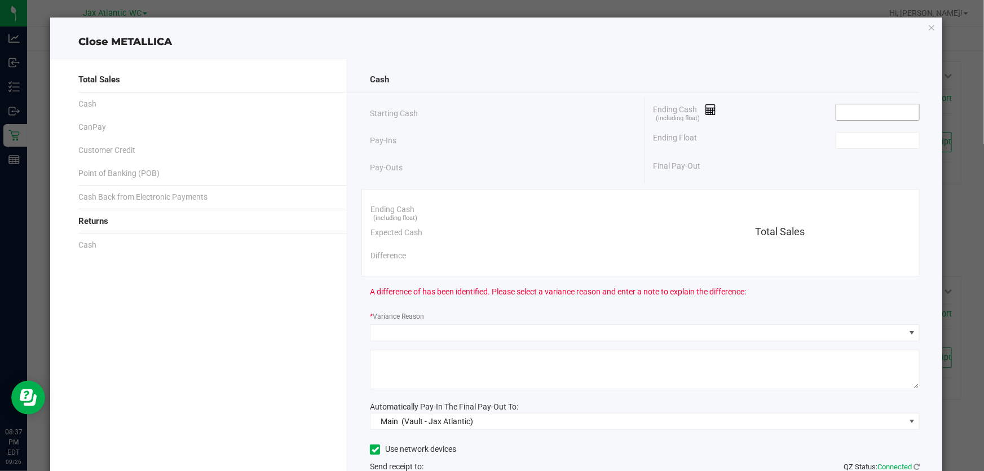
click at [853, 113] on input at bounding box center [877, 112] width 83 height 16
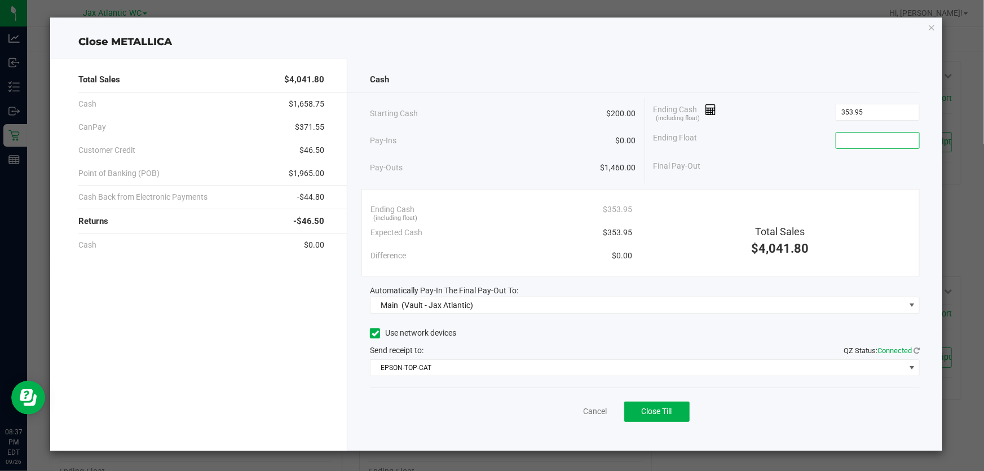
type input "$353.95"
click at [867, 135] on input at bounding box center [877, 141] width 83 height 16
type input "$200.00"
click at [669, 415] on span "Close Till" at bounding box center [657, 411] width 30 height 9
click at [571, 411] on link "Dismiss" at bounding box center [570, 411] width 27 height 12
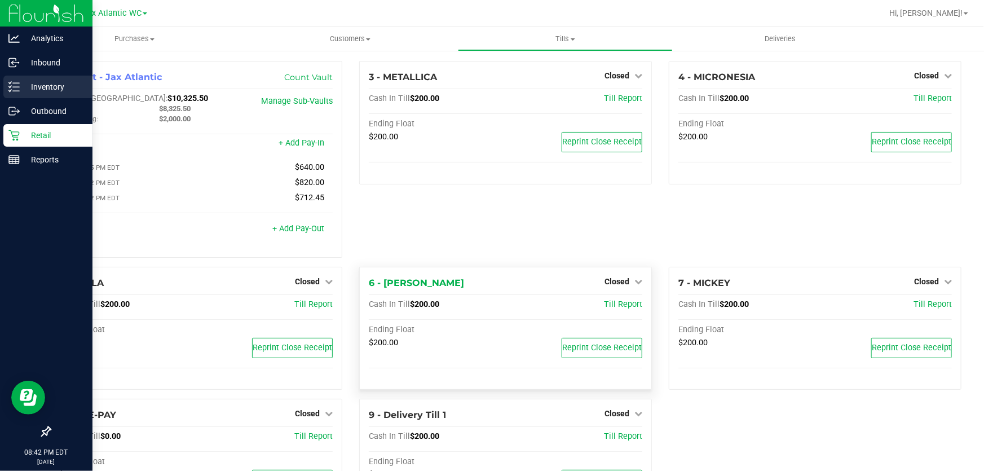
click at [49, 87] on p "Inventory" at bounding box center [54, 87] width 68 height 14
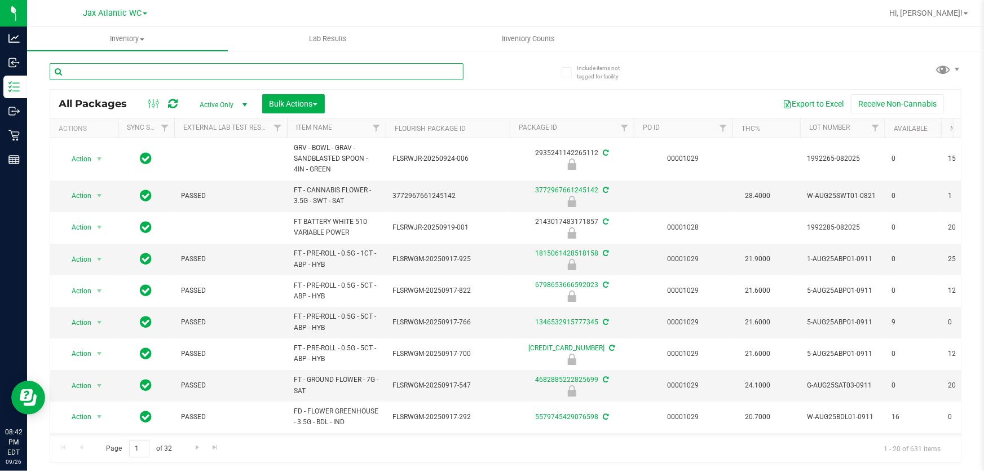
drag, startPoint x: 265, startPoint y: 67, endPoint x: 257, endPoint y: 64, distance: 8.6
click at [264, 67] on input "text" at bounding box center [257, 71] width 414 height 17
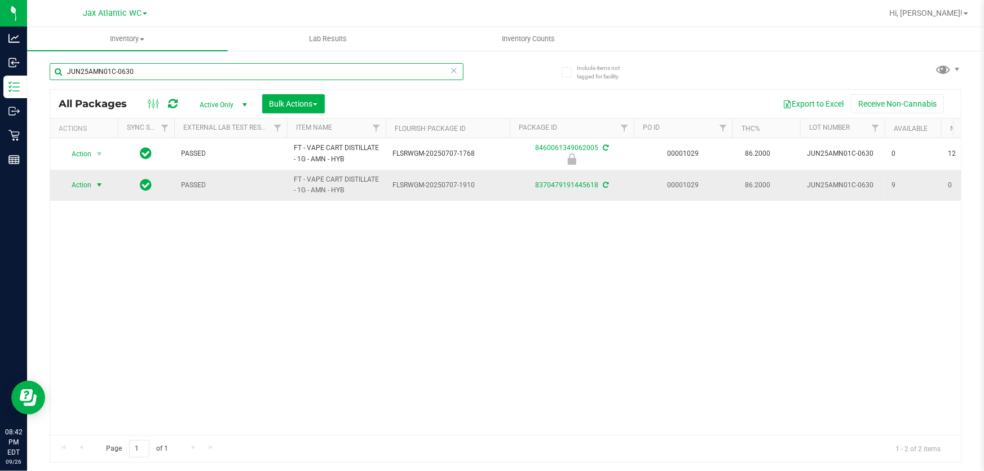
type input "JUN25AMN01C-0630"
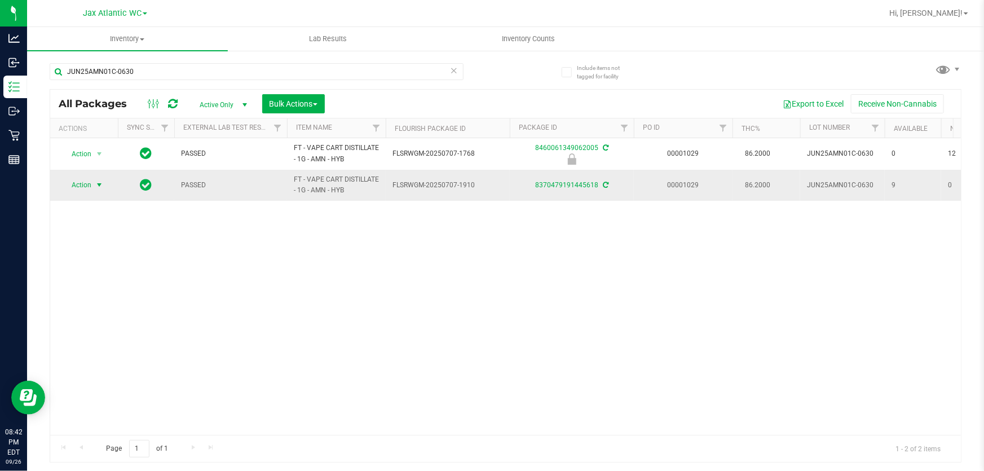
click at [85, 187] on span "Action" at bounding box center [76, 185] width 30 height 16
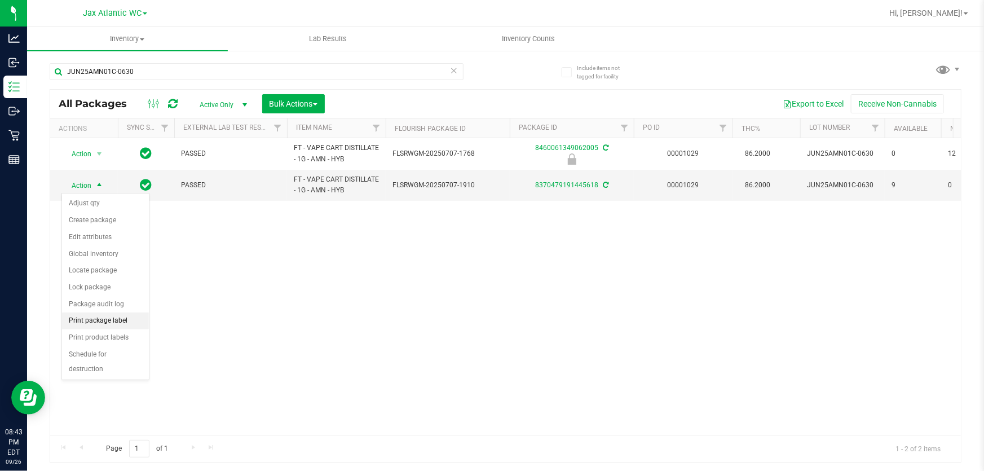
click at [104, 320] on li "Print package label" at bounding box center [105, 320] width 87 height 17
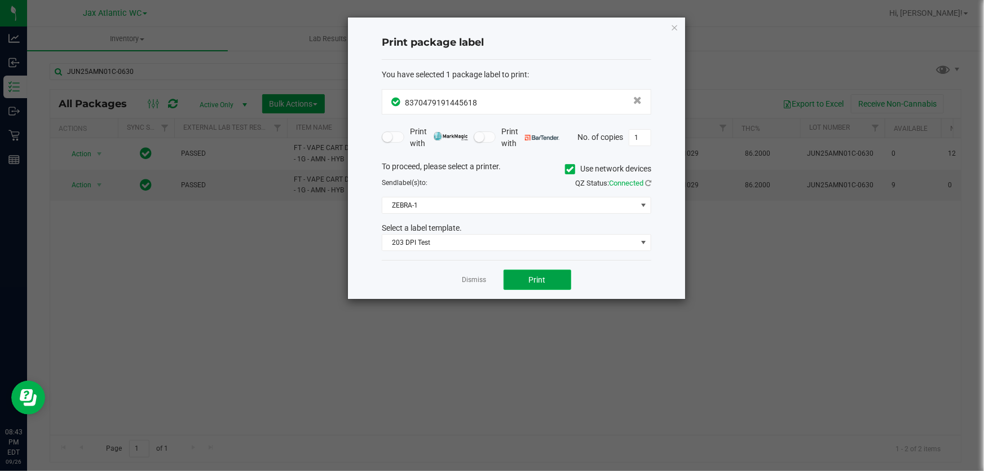
click at [507, 287] on button "Print" at bounding box center [538, 280] width 68 height 20
click at [478, 281] on link "Dismiss" at bounding box center [474, 280] width 24 height 10
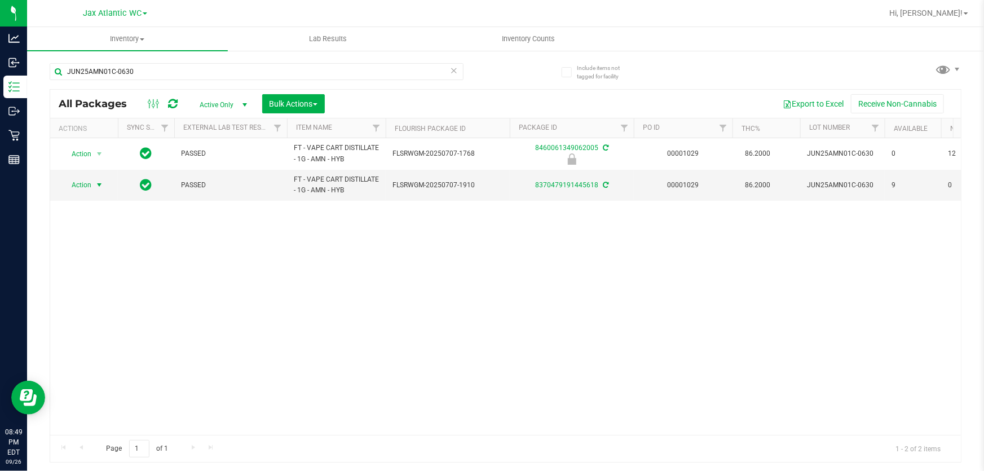
drag, startPoint x: 950, startPoint y: 12, endPoint x: 940, endPoint y: 23, distance: 14.4
click at [949, 12] on span "Hi, [PERSON_NAME]!" at bounding box center [925, 12] width 73 height 9
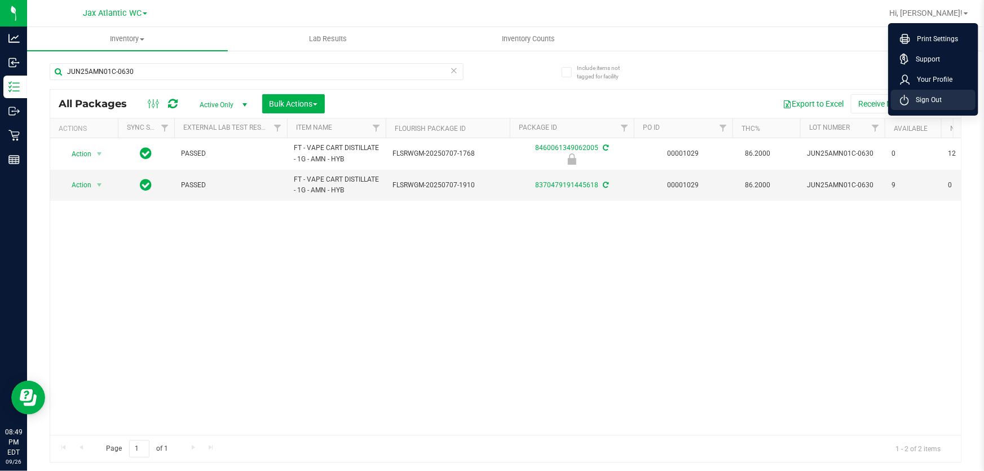
click at [924, 105] on li "Sign Out" at bounding box center [933, 100] width 85 height 20
